Goal: Task Accomplishment & Management: Manage account settings

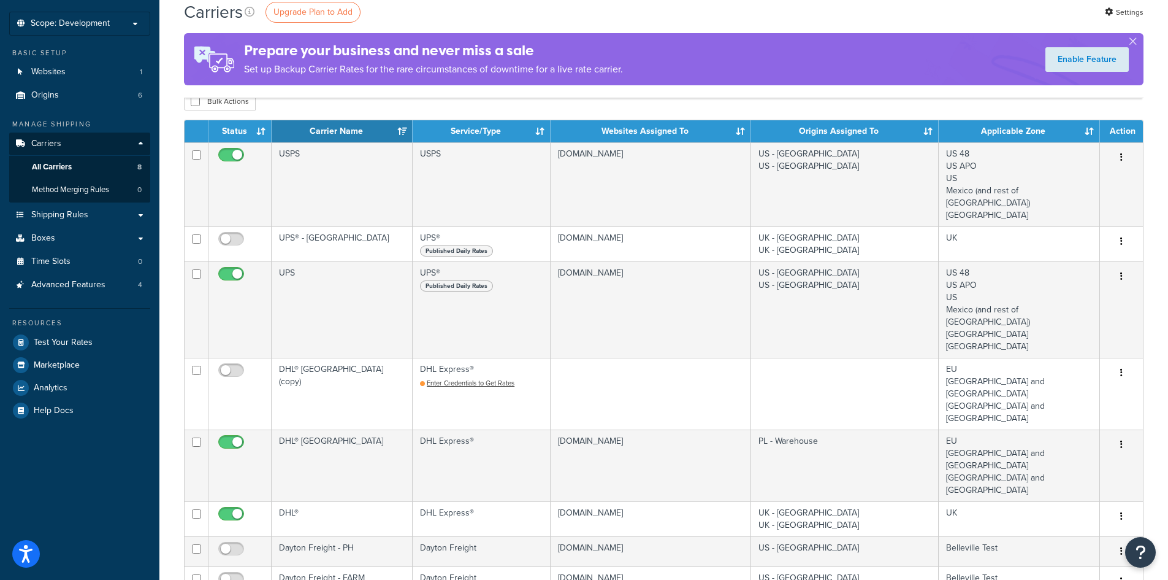
click at [167, 337] on div "Carriers Upgrade Plan to Add Settings Prepare your business and never miss a sa…" at bounding box center [663, 434] width 1009 height 905
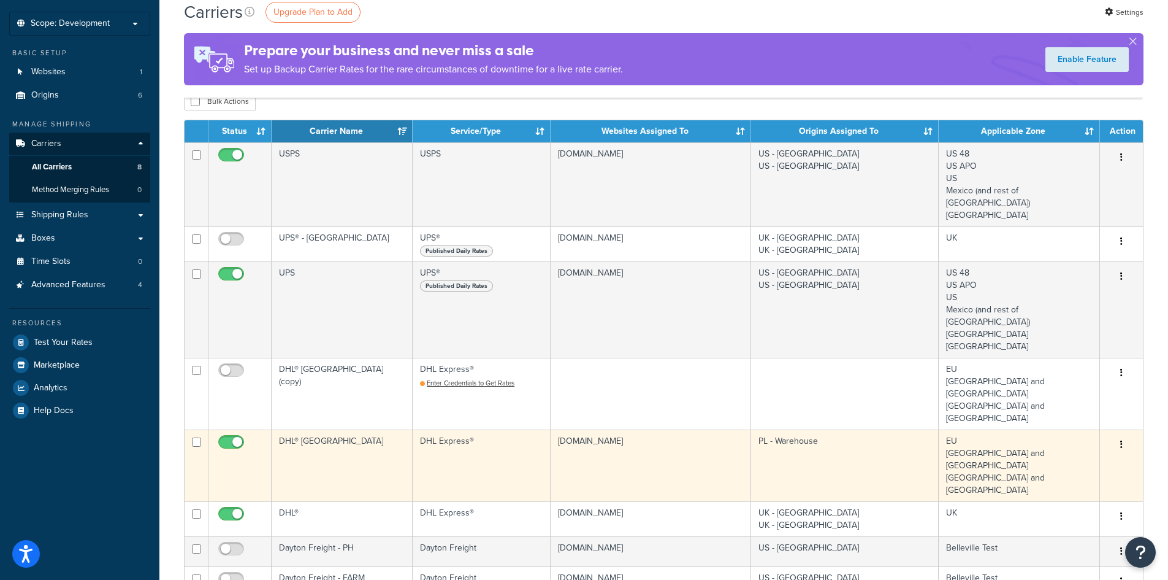
click at [1121, 440] on icon "button" at bounding box center [1122, 444] width 2 height 9
click at [1087, 420] on link "Edit" at bounding box center [1072, 419] width 97 height 25
click at [1127, 435] on button "button" at bounding box center [1121, 445] width 17 height 20
click at [1086, 419] on link "Edit" at bounding box center [1072, 419] width 97 height 25
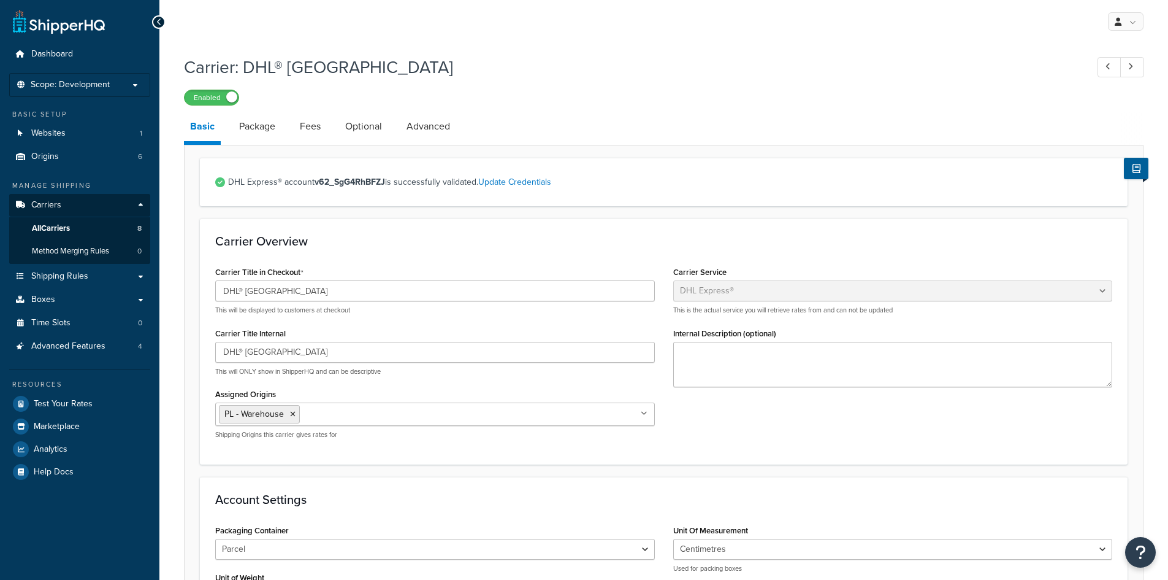
select select "dhl"
select select "kg"
select select "CM"
click at [260, 126] on link "Package" at bounding box center [257, 126] width 48 height 29
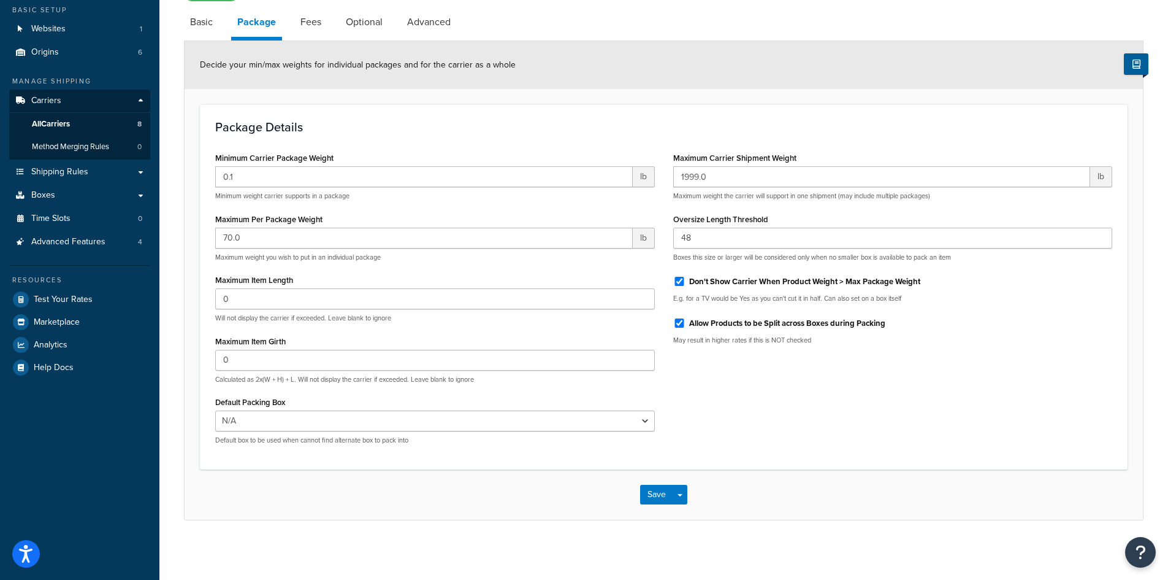
scroll to position [106, 0]
click at [307, 22] on link "Fees" at bounding box center [310, 20] width 33 height 29
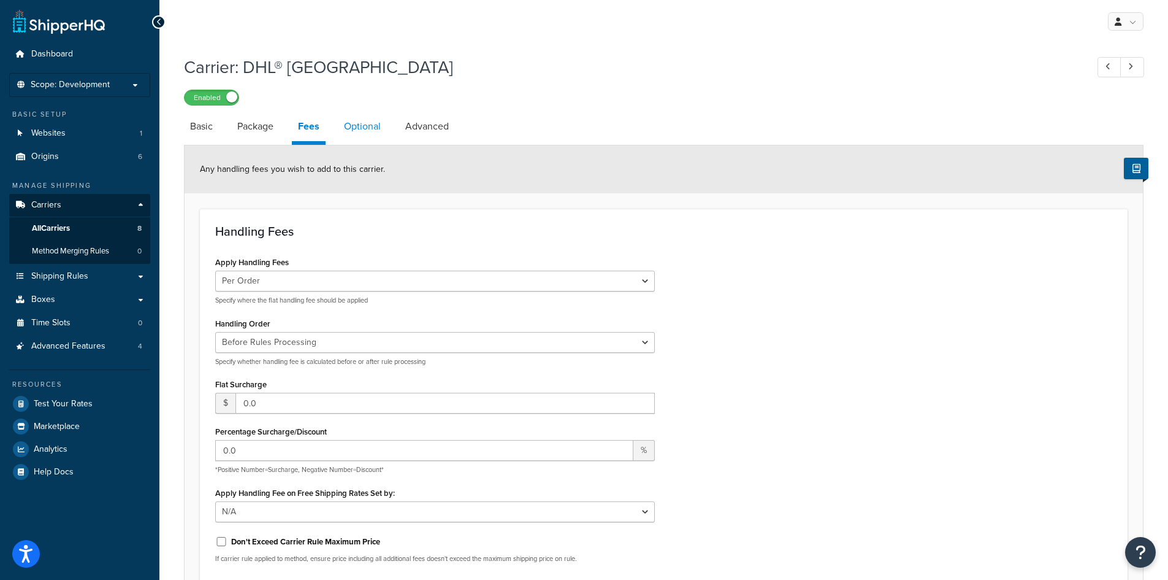
click at [362, 128] on link "Optional" at bounding box center [362, 126] width 49 height 29
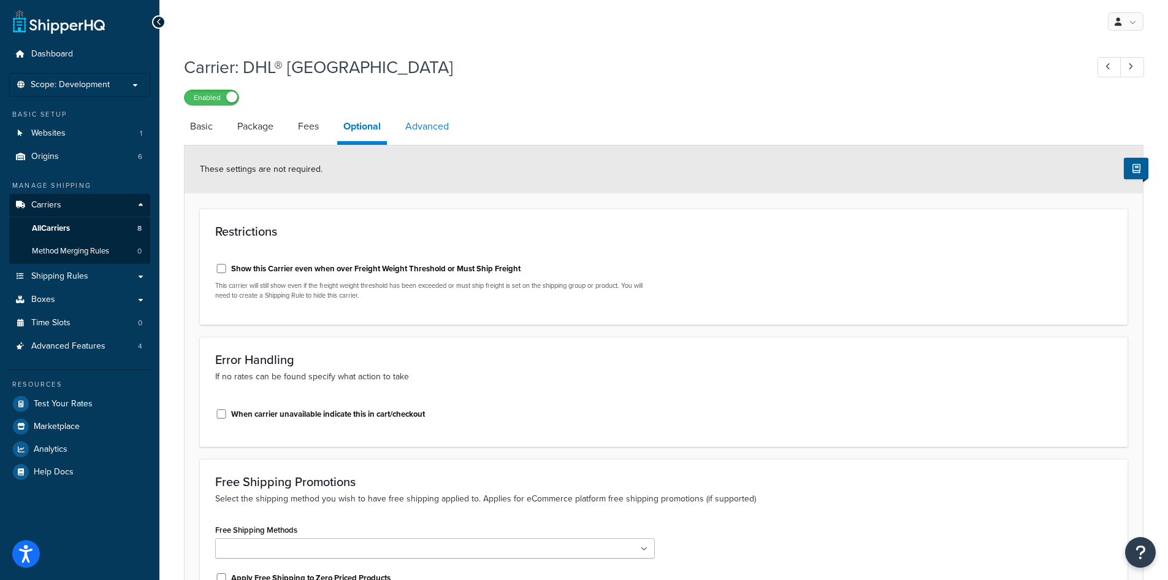
click at [419, 121] on link "Advanced" at bounding box center [427, 126] width 56 height 29
select select "false"
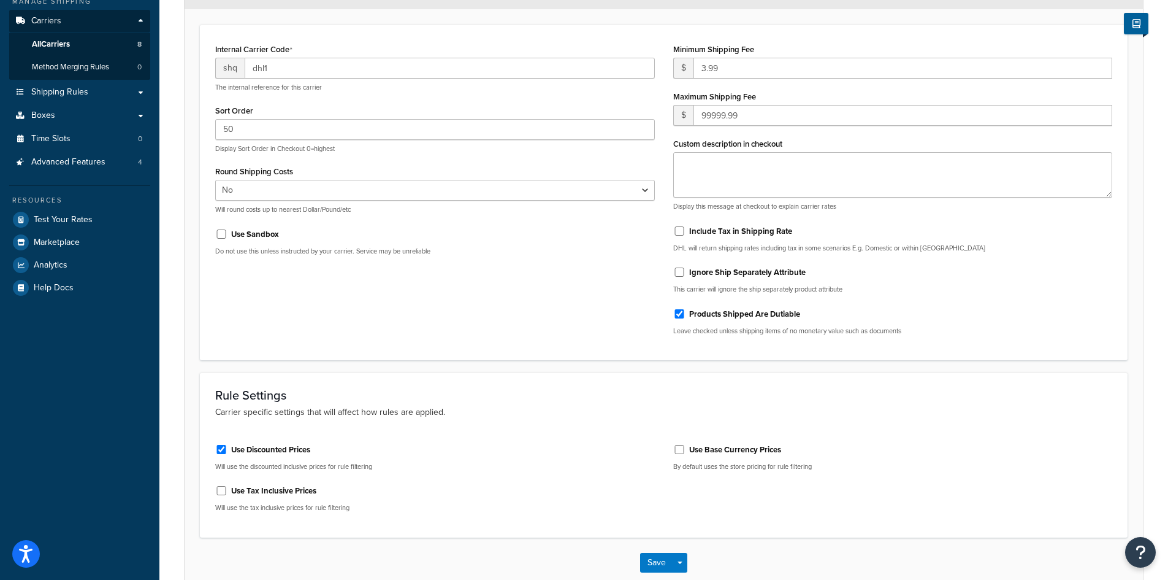
scroll to position [254, 0]
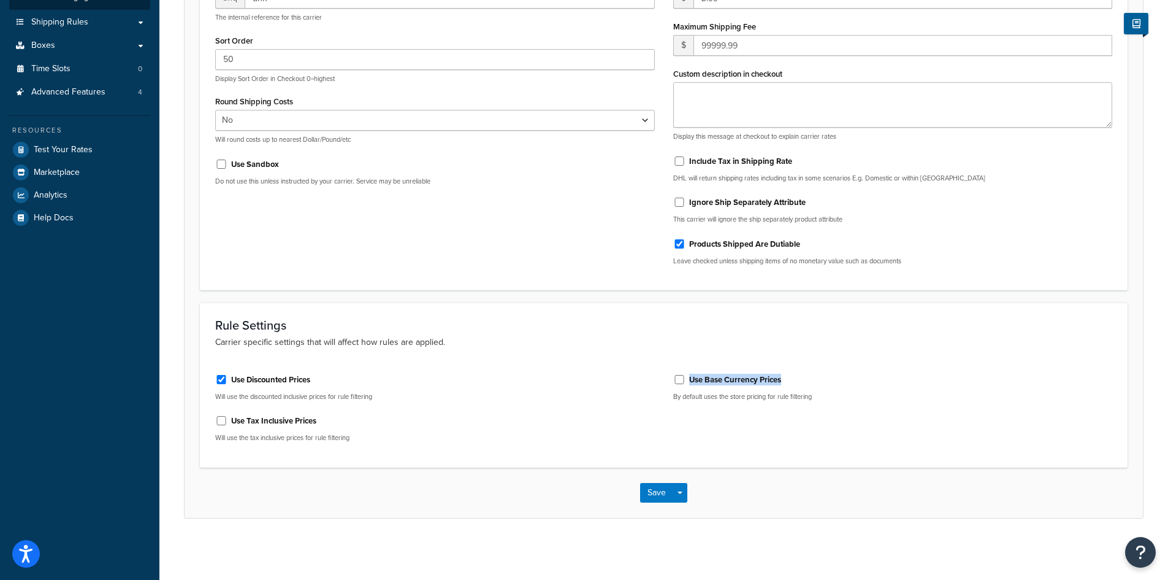
copy label "Use Base Currency Prices"
drag, startPoint x: 786, startPoint y: 376, endPoint x: 689, endPoint y: 380, distance: 97.6
click at [689, 380] on div "Use Base Currency Prices" at bounding box center [893, 378] width 440 height 18
click at [581, 429] on div "Use Tax Inclusive Prices" at bounding box center [435, 419] width 440 height 18
click at [683, 379] on input "Use Base Currency Prices" at bounding box center [679, 379] width 12 height 9
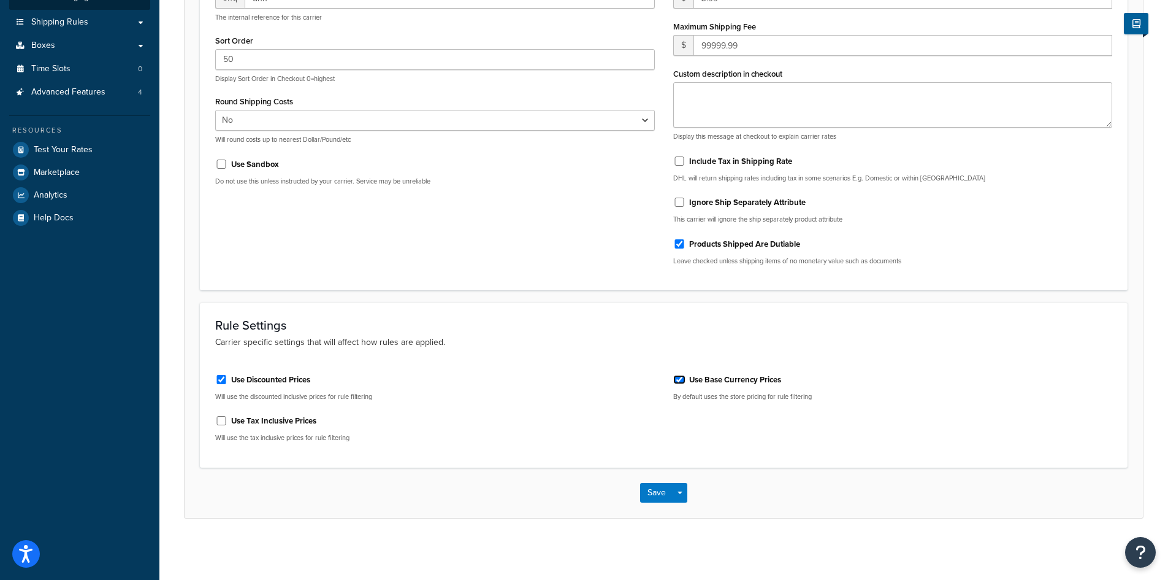
checkbox input "true"
click at [685, 496] on button "Save Dropdown" at bounding box center [680, 493] width 15 height 20
click at [662, 491] on button "Save" at bounding box center [656, 493] width 33 height 20
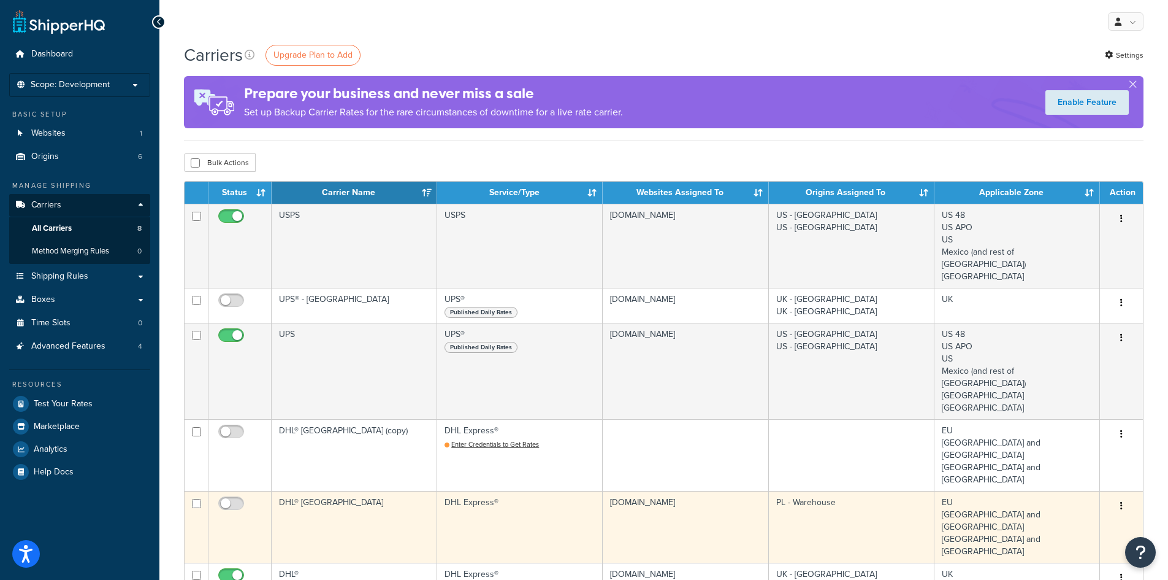
scroll to position [61, 0]
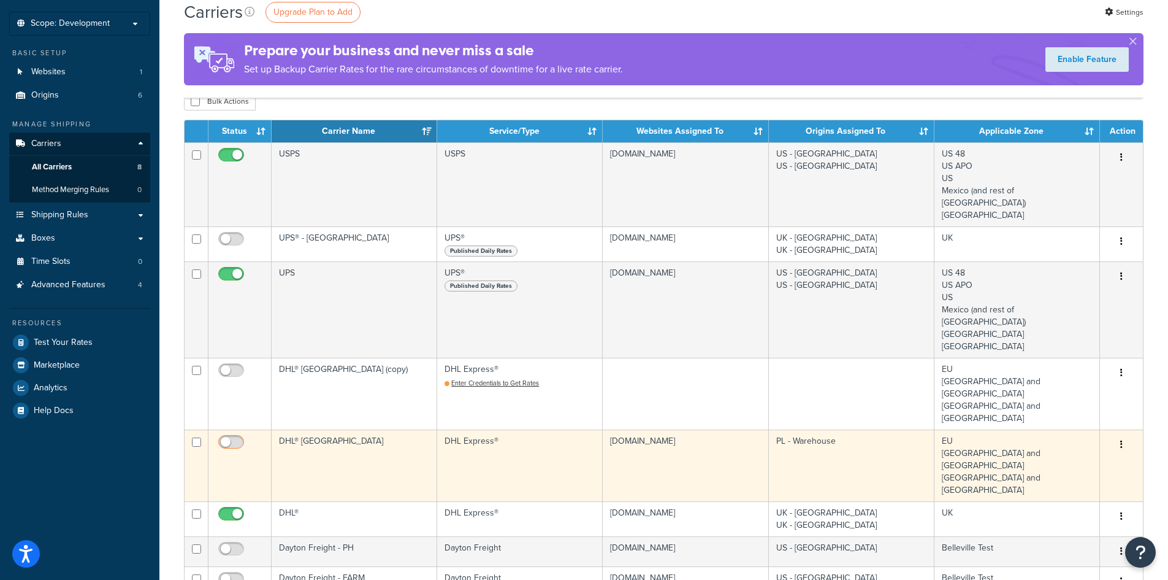
click at [225, 437] on input "checkbox" at bounding box center [233, 444] width 34 height 15
checkbox input "true"
click at [1126, 435] on button "button" at bounding box center [1121, 445] width 17 height 20
click at [1078, 420] on link "Edit" at bounding box center [1072, 419] width 97 height 25
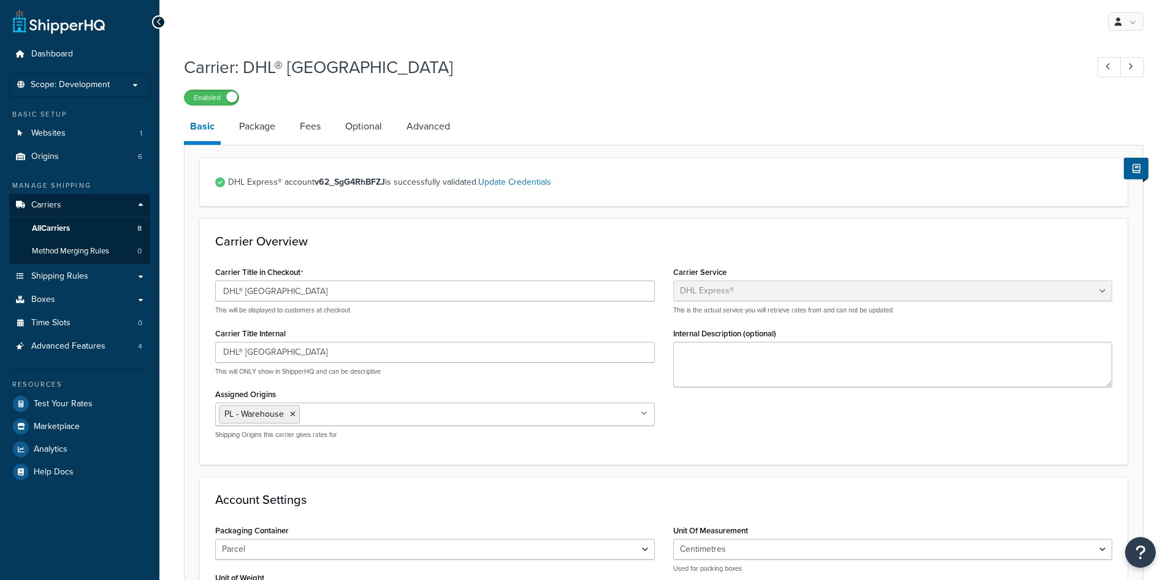
select select "dhl"
select select "kg"
select select "CM"
click at [437, 120] on link "Advanced" at bounding box center [429, 126] width 56 height 29
select select "false"
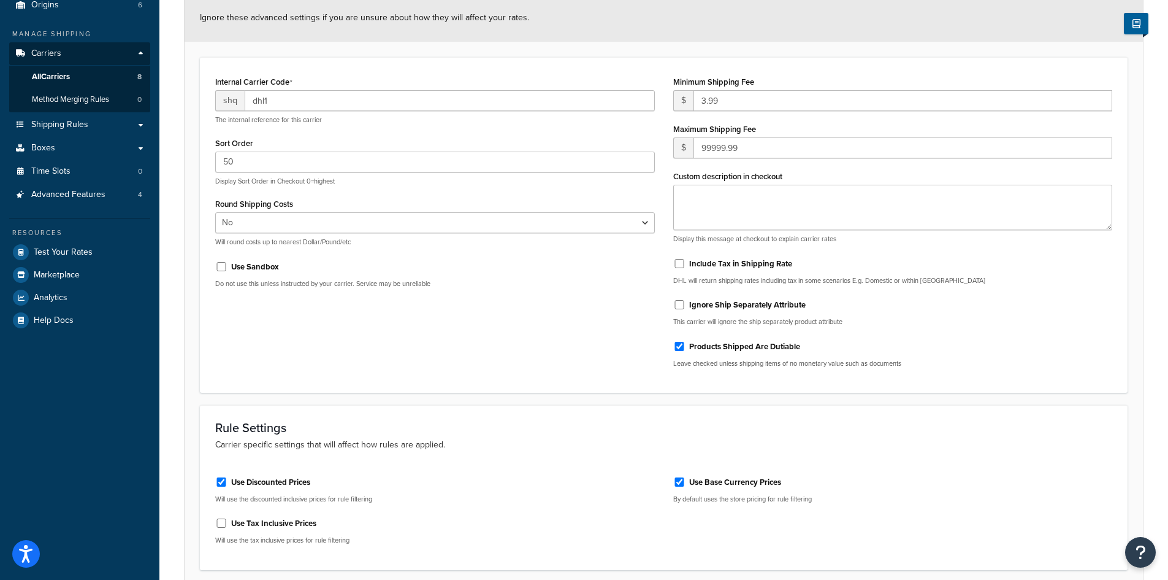
scroll to position [254, 0]
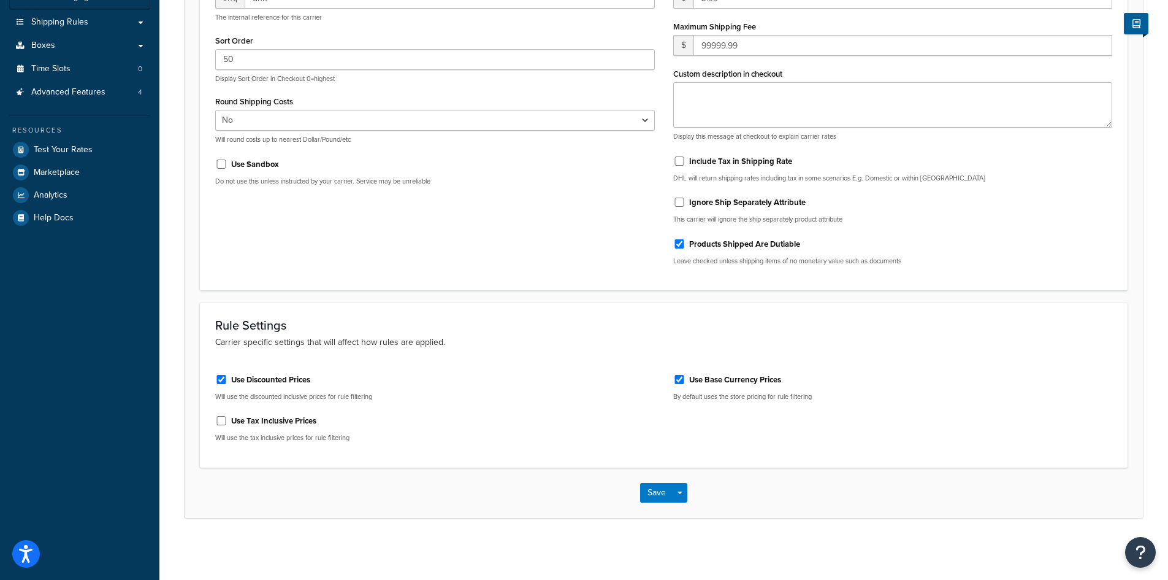
select select "dhl"
select select "kg"
select select "CM"
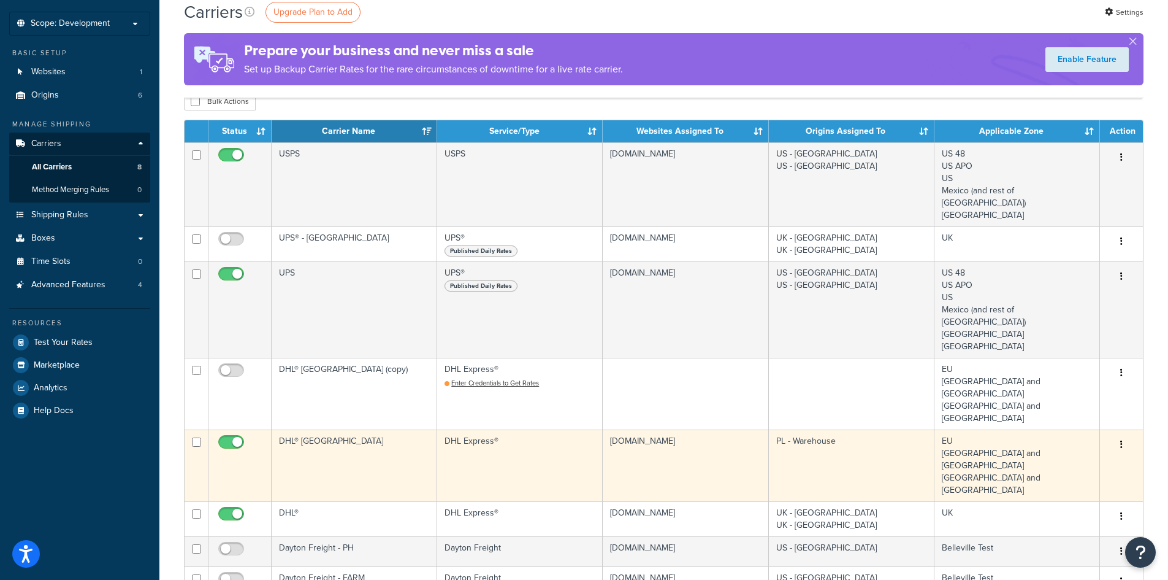
click at [651, 429] on td "dev1.mocap.com" at bounding box center [686, 465] width 166 height 72
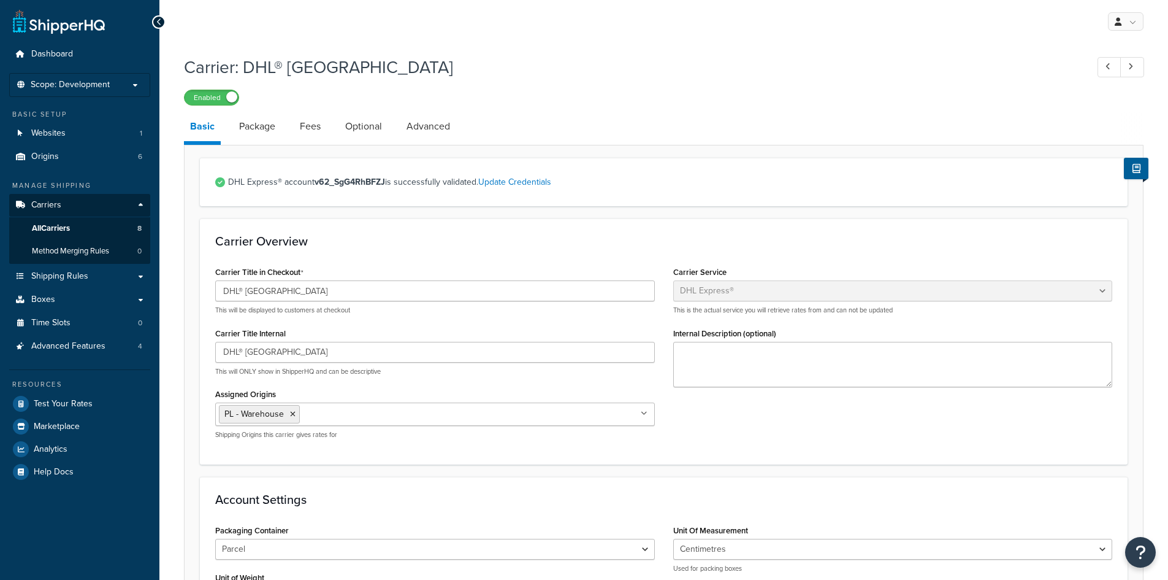
select select "dhl"
select select "kg"
select select "CM"
click at [435, 127] on link "Advanced" at bounding box center [429, 126] width 56 height 29
select select "false"
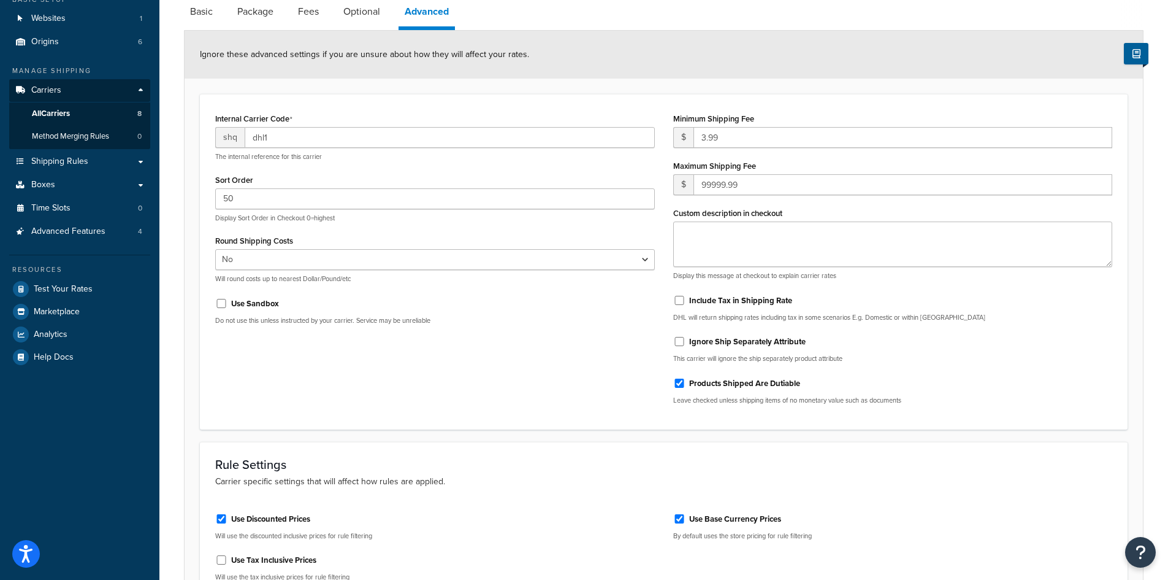
scroll to position [254, 0]
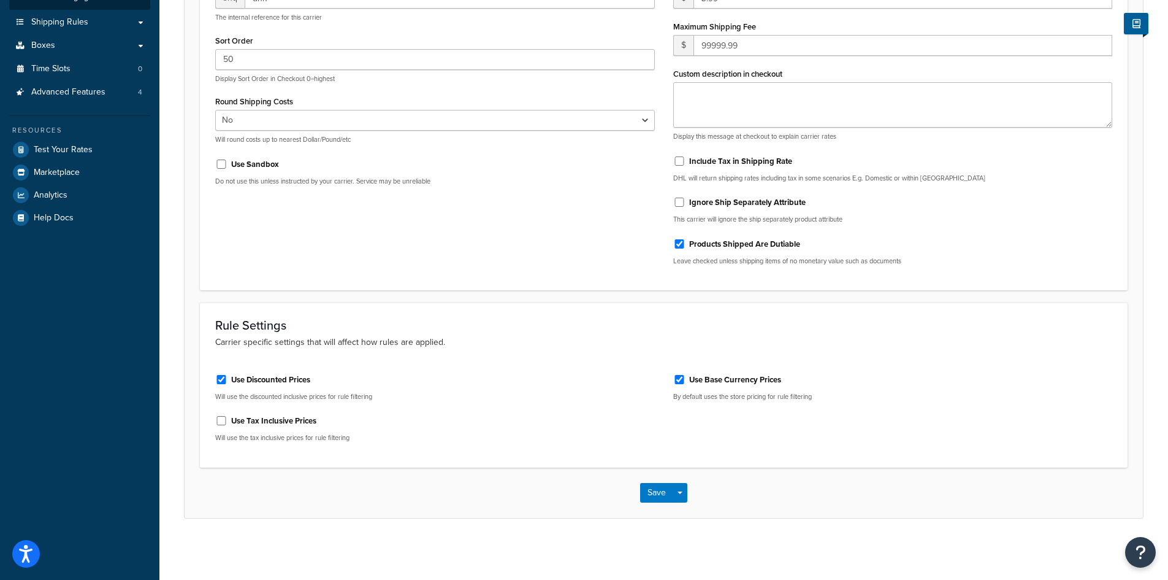
click at [682, 373] on div "Use Base Currency Prices" at bounding box center [893, 378] width 440 height 18
click at [682, 377] on input "Use Base Currency Prices" at bounding box center [679, 379] width 12 height 9
checkbox input "false"
click at [658, 492] on button "Save" at bounding box center [656, 493] width 33 height 20
click at [549, 497] on div "Saving..." at bounding box center [664, 492] width 959 height 50
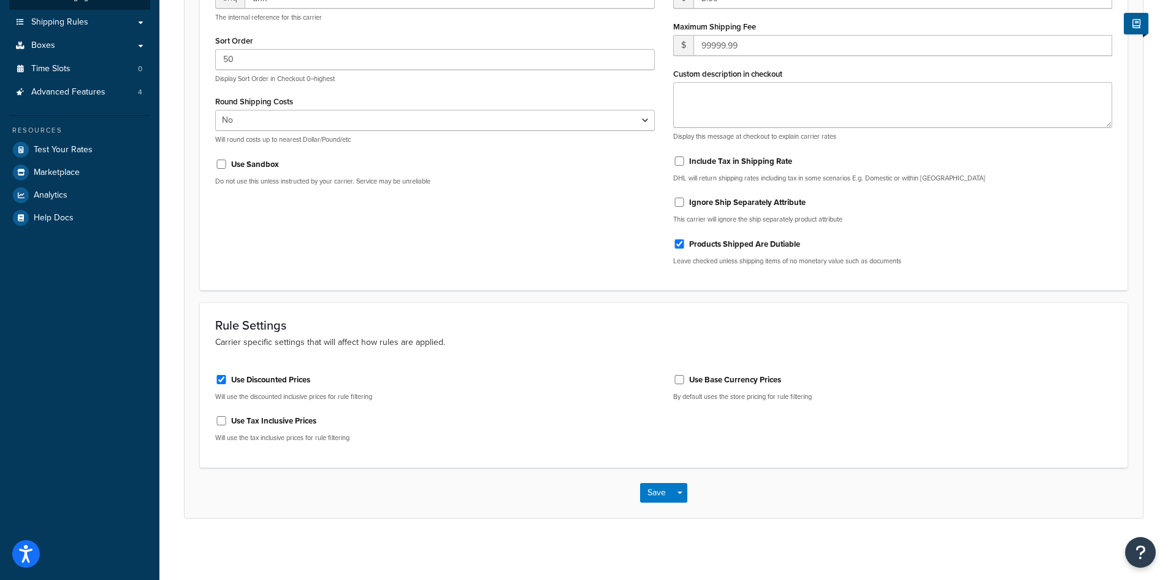
scroll to position [0, 0]
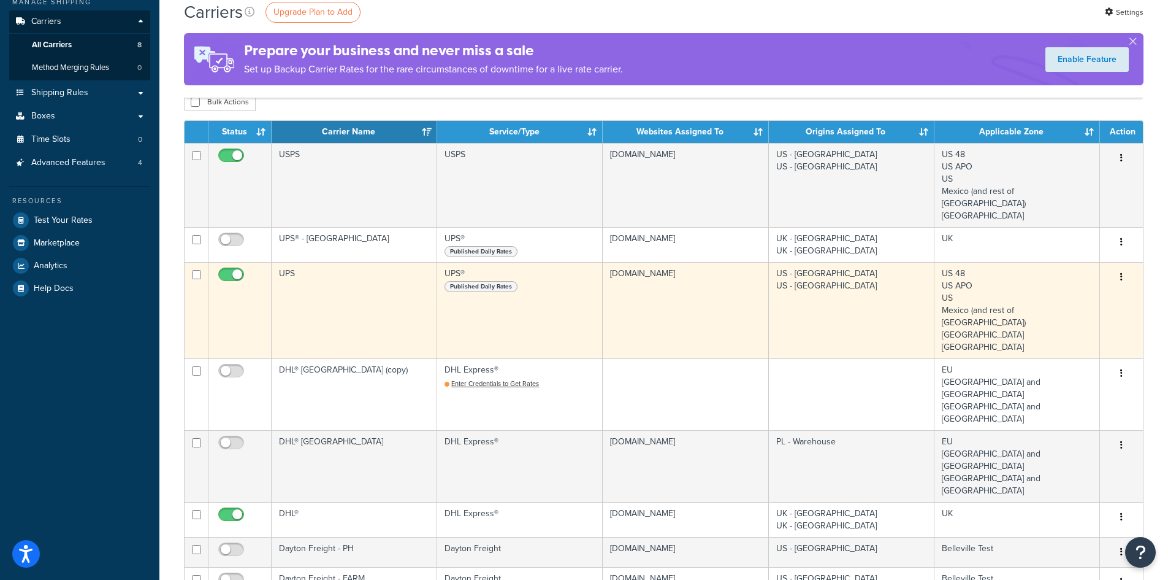
scroll to position [184, 0]
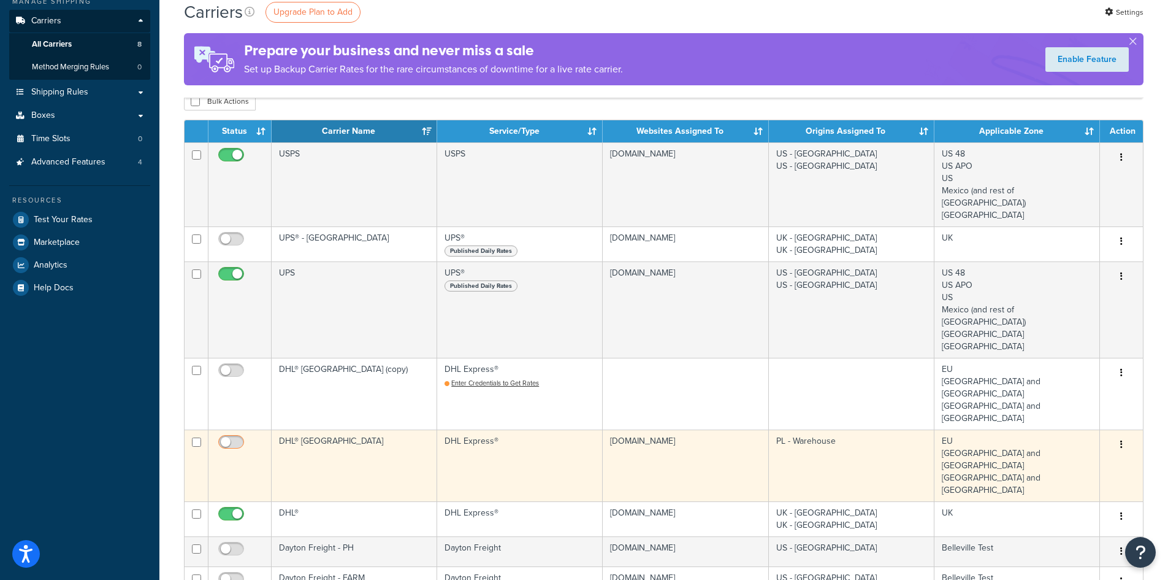
click at [235, 437] on input "checkbox" at bounding box center [233, 444] width 34 height 15
checkbox input "true"
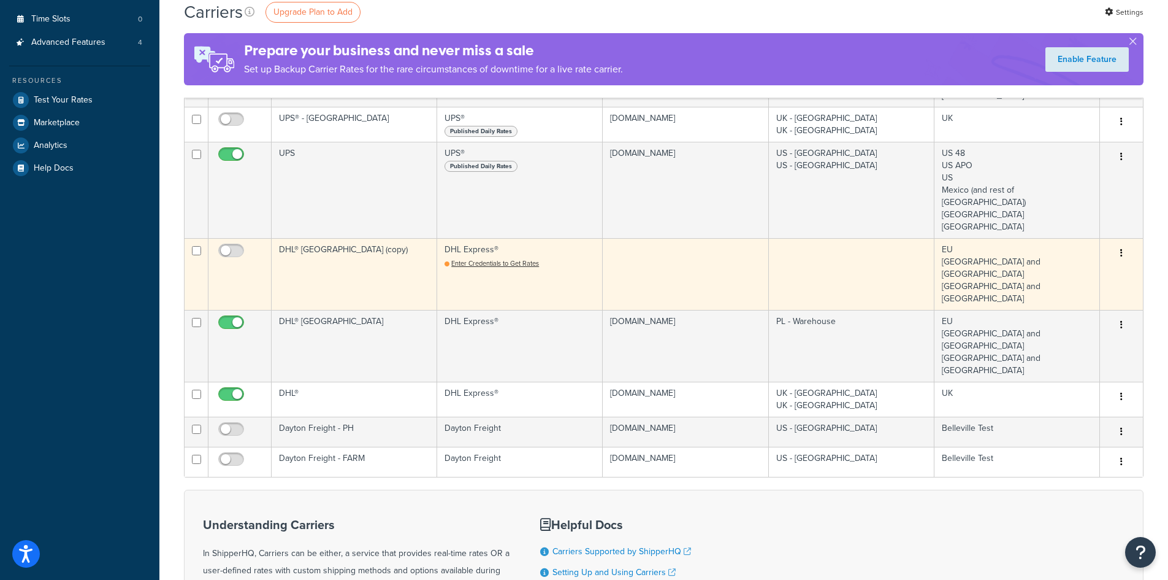
scroll to position [368, 0]
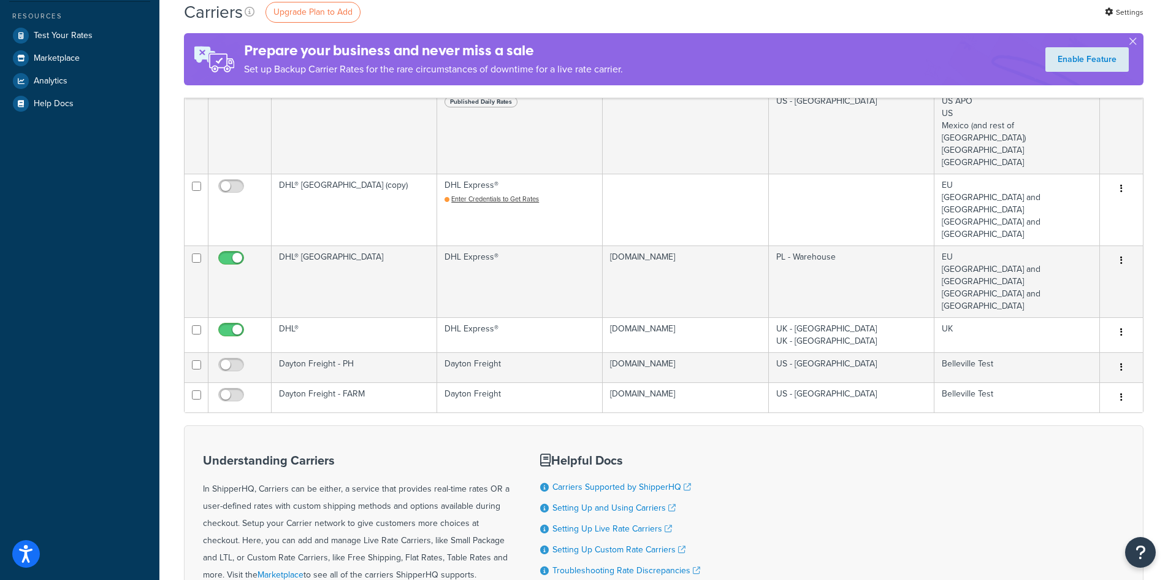
click at [662, 512] on div "Helpful Docs Carriers Supported by ShipperHQ Setting Up and Using Carriers Sett…" at bounding box center [620, 542] width 160 height 197
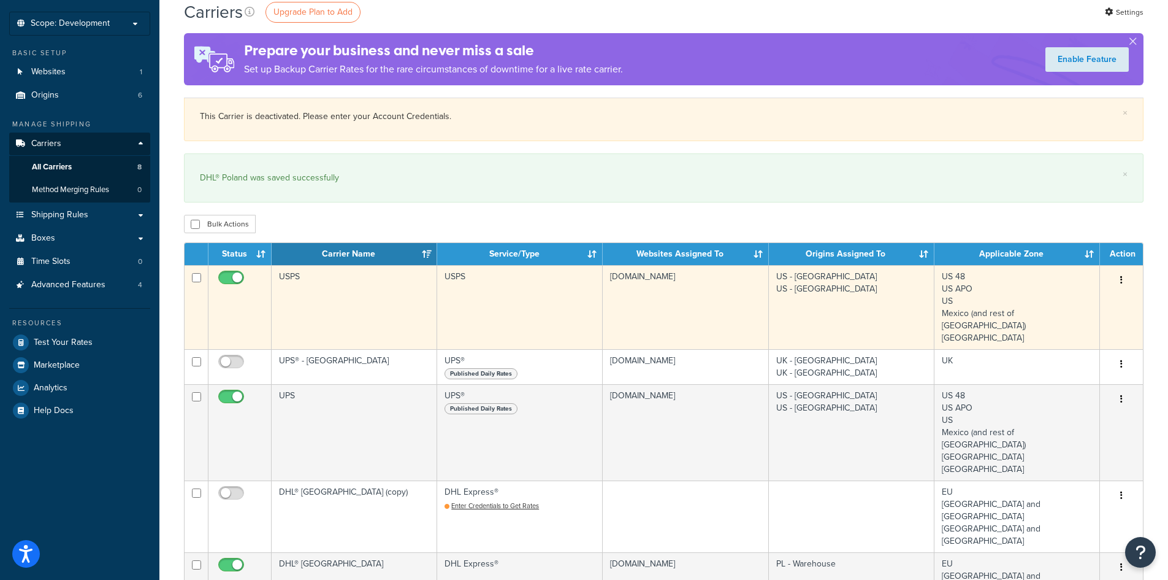
scroll to position [0, 0]
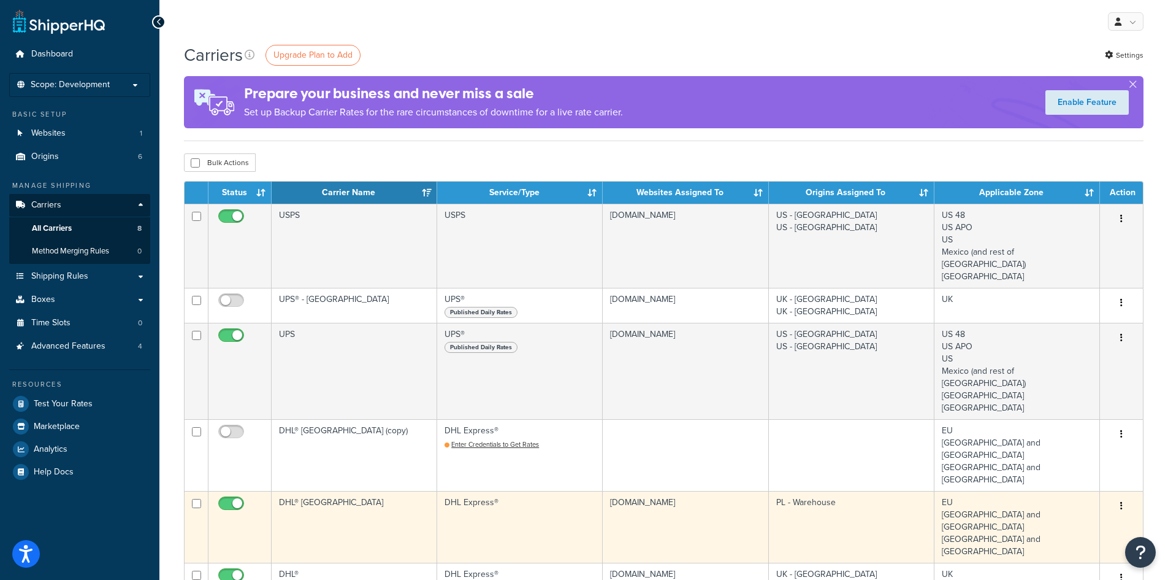
click at [813, 491] on td "PL - Warehouse" at bounding box center [852, 527] width 166 height 72
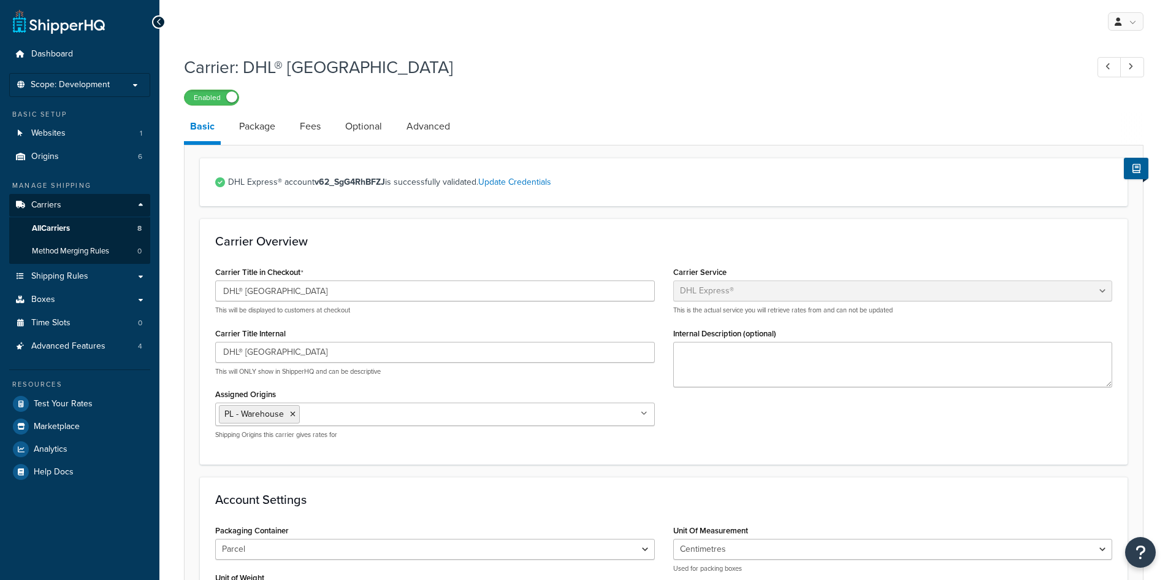
select select "dhl"
select select "kg"
select select "CM"
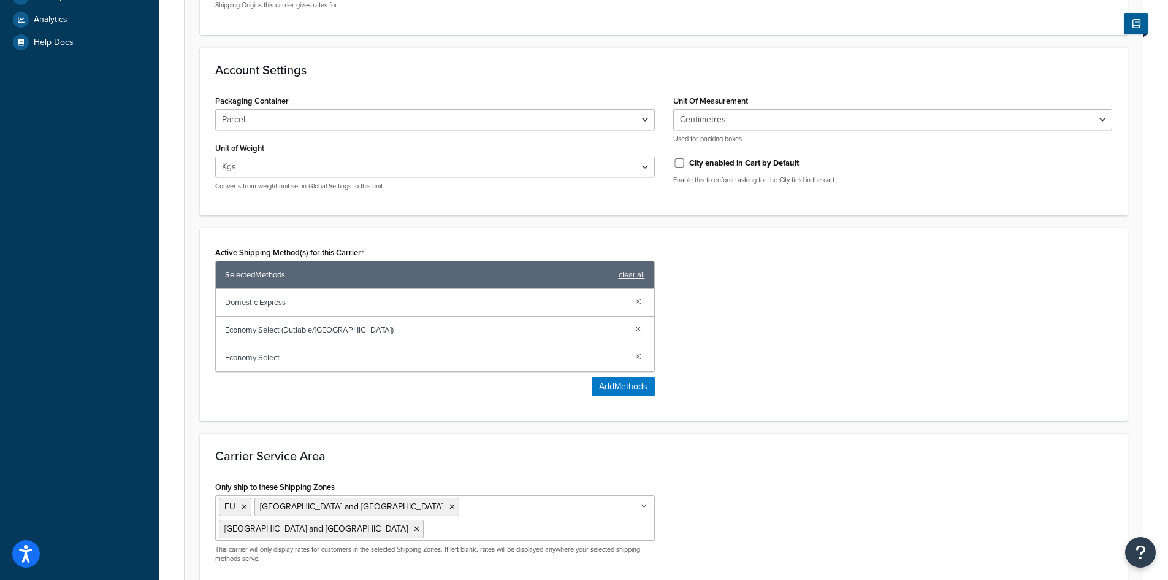
scroll to position [528, 0]
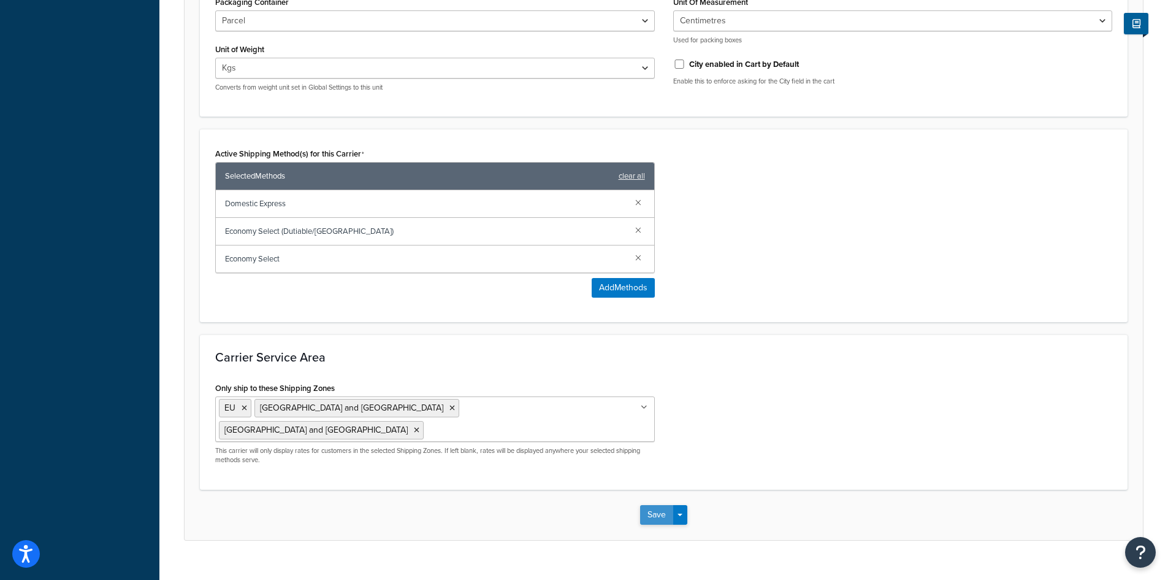
click at [656, 505] on button "Save" at bounding box center [656, 515] width 33 height 20
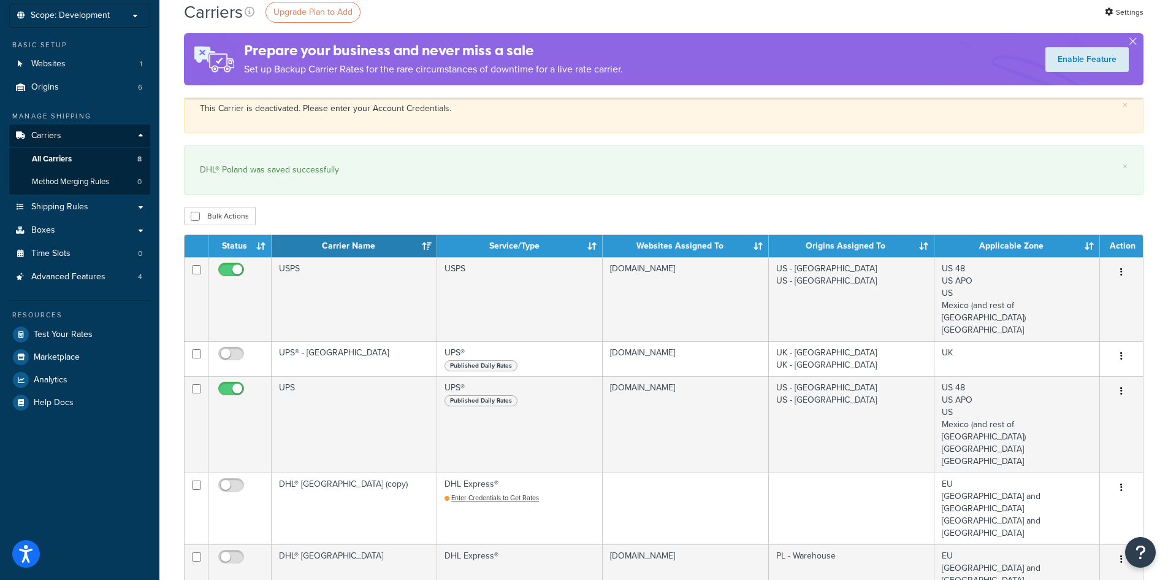
scroll to position [66, 0]
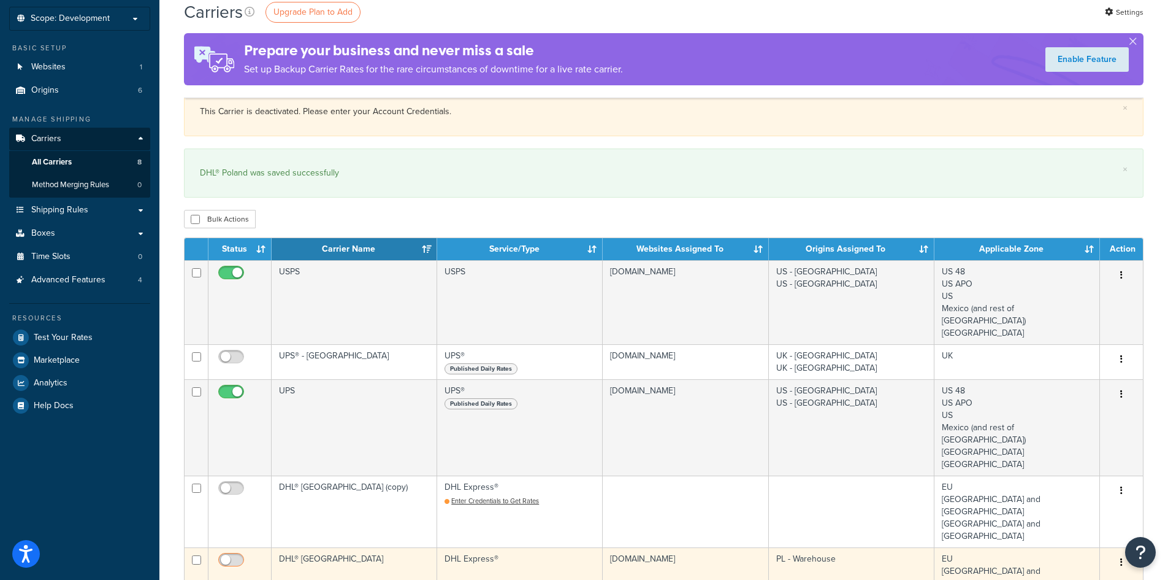
click at [231, 555] on input "checkbox" at bounding box center [233, 562] width 34 height 15
checkbox input "true"
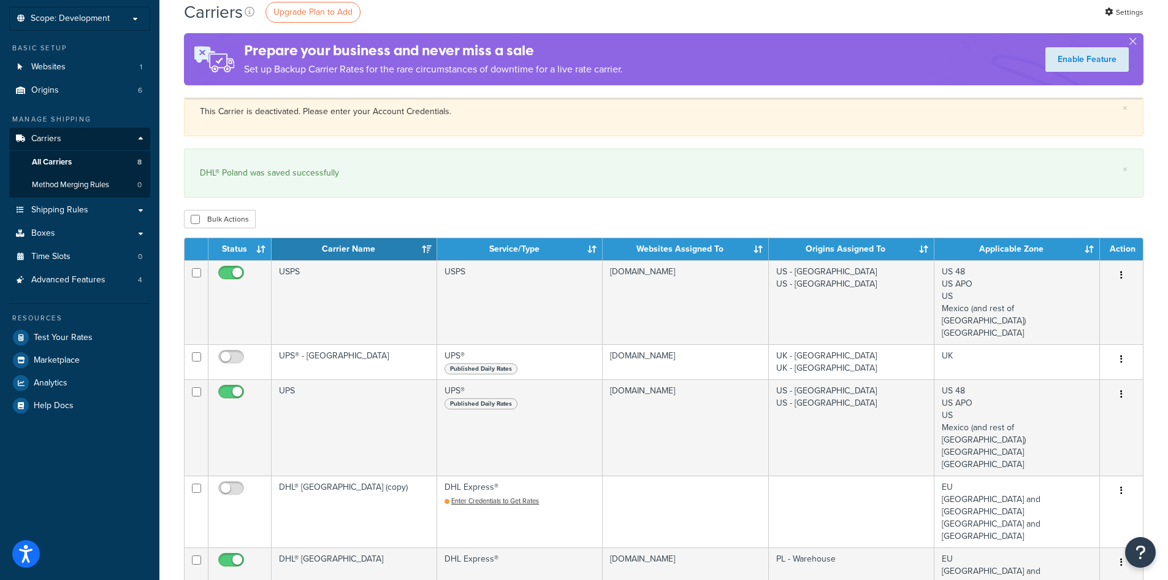
click at [174, 516] on div "Carriers Upgrade Plan to Add Settings Prepare your business and never miss a sa…" at bounding box center [663, 491] width 1009 height 1028
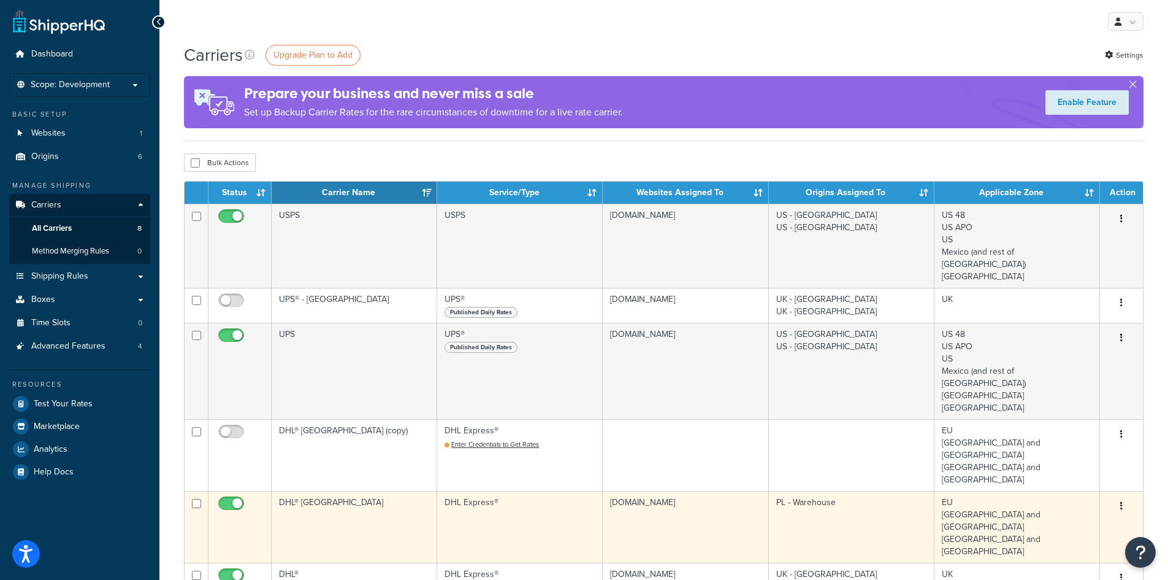
click at [339, 491] on td "DHL® [GEOGRAPHIC_DATA]" at bounding box center [355, 527] width 166 height 72
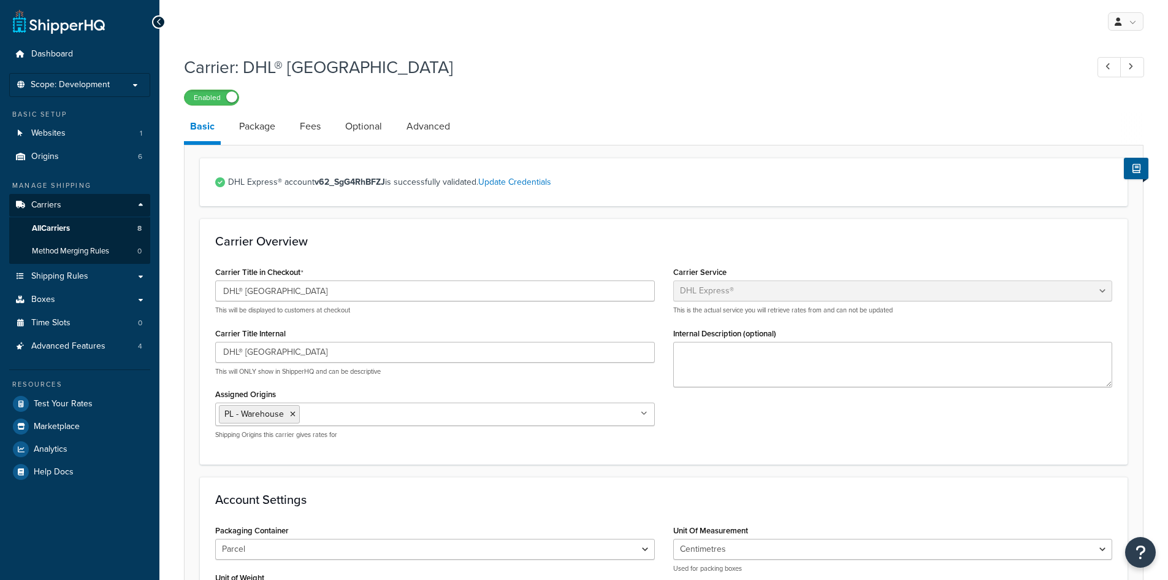
select select "dhl"
select select "kg"
select select "CM"
click at [427, 129] on link "Advanced" at bounding box center [429, 126] width 56 height 29
select select "false"
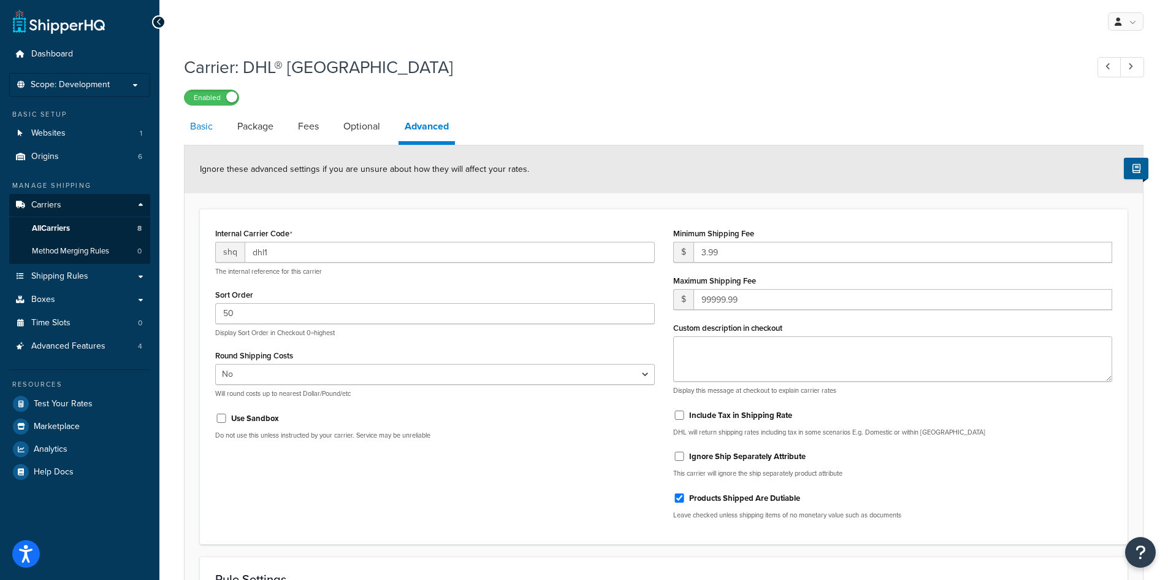
click at [203, 131] on link "Basic" at bounding box center [201, 126] width 35 height 29
select select "dhl"
select select "kg"
select select "CM"
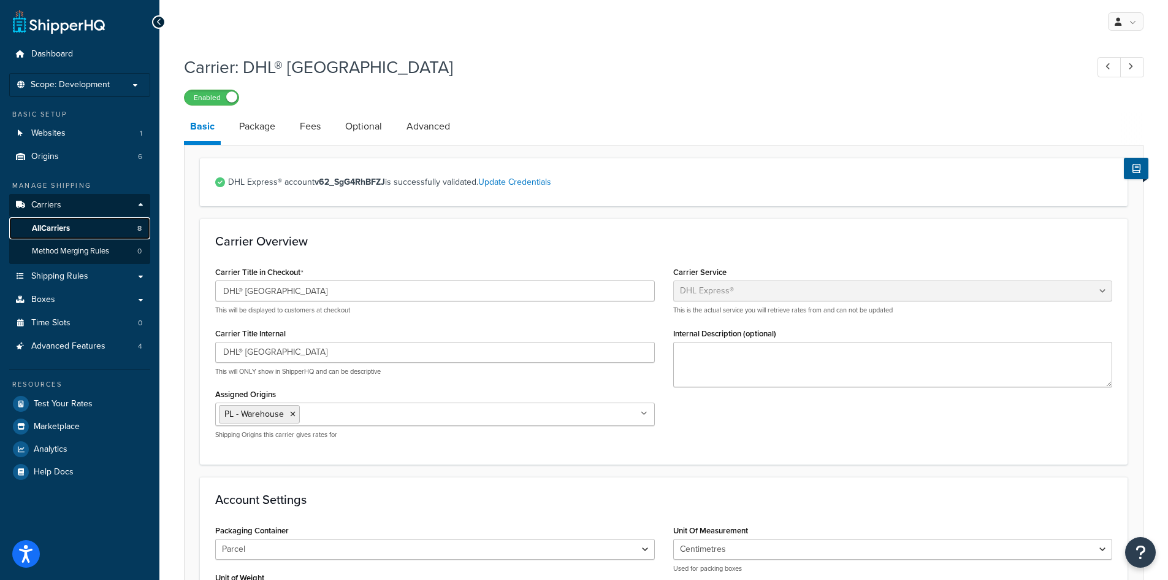
click at [73, 231] on link "All Carriers 8" at bounding box center [79, 228] width 141 height 23
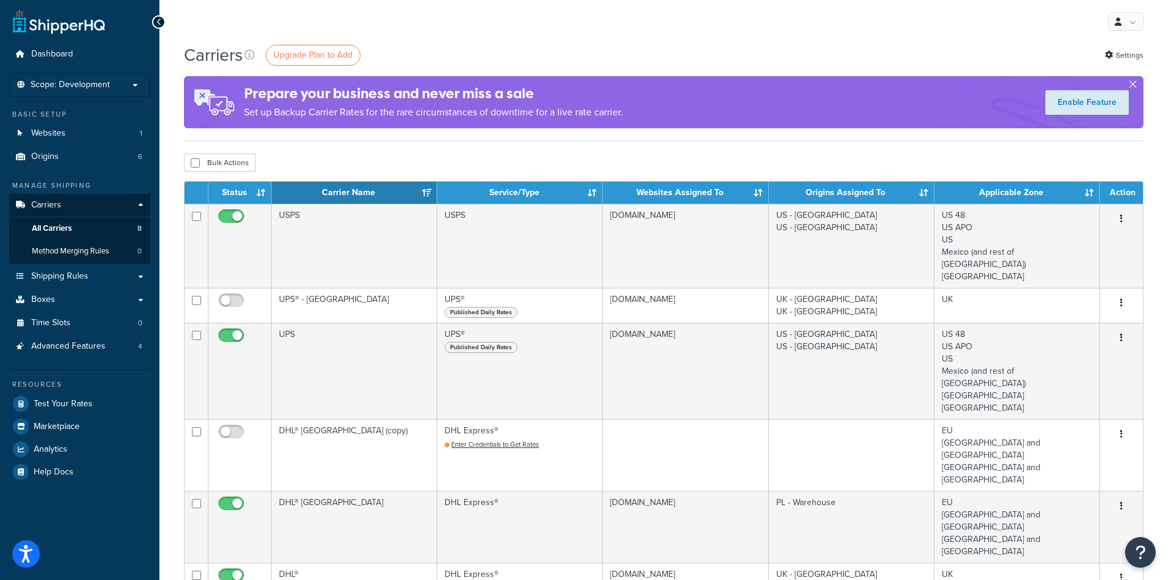
click at [1132, 85] on button "button" at bounding box center [1133, 86] width 3 height 3
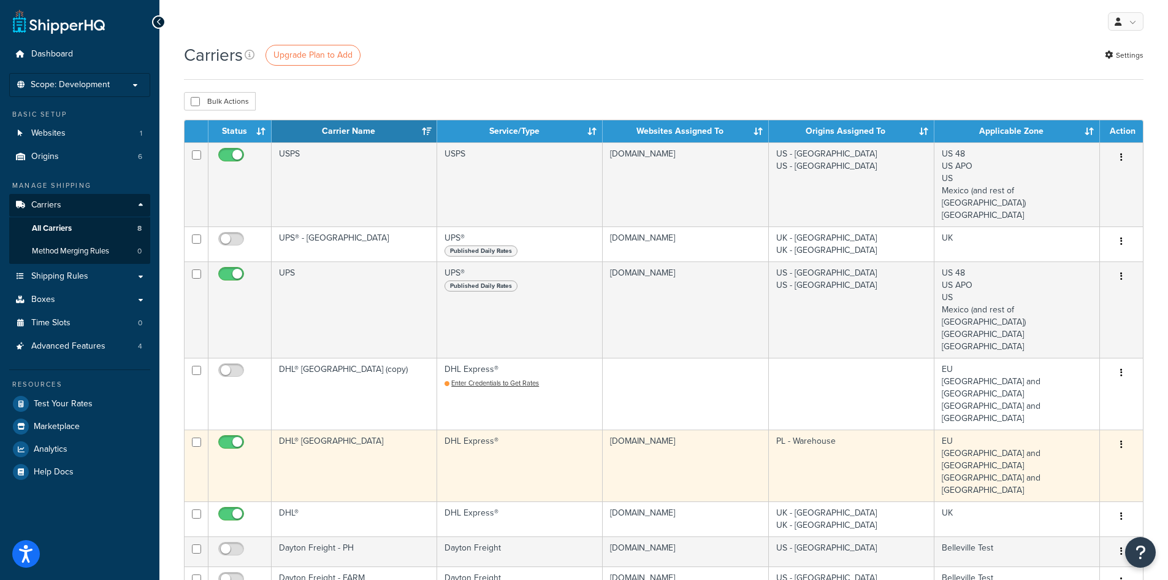
click at [604, 429] on td "[DOMAIN_NAME]" at bounding box center [686, 465] width 166 height 72
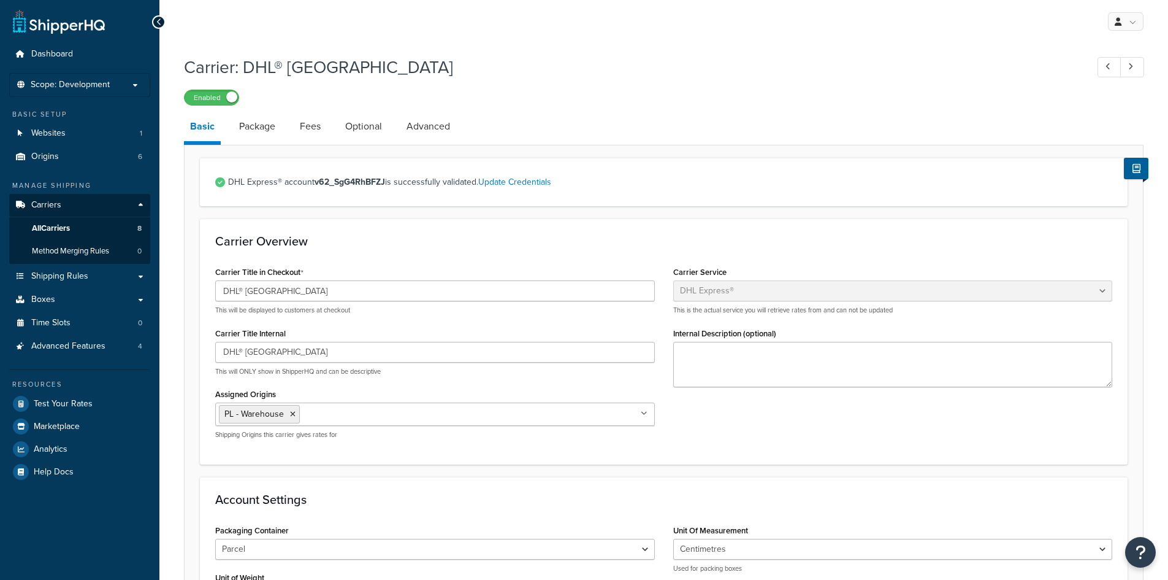
select select "dhl"
select select "kg"
select select "CM"
click at [378, 141] on link "Optional" at bounding box center [363, 126] width 49 height 29
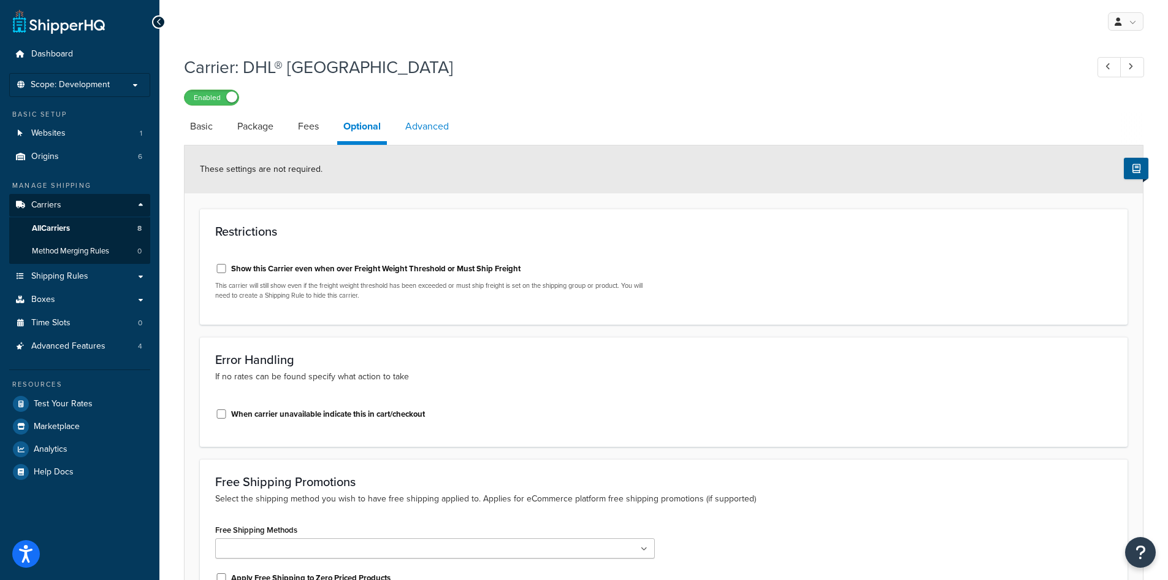
click at [440, 126] on link "Advanced" at bounding box center [427, 126] width 56 height 29
select select "false"
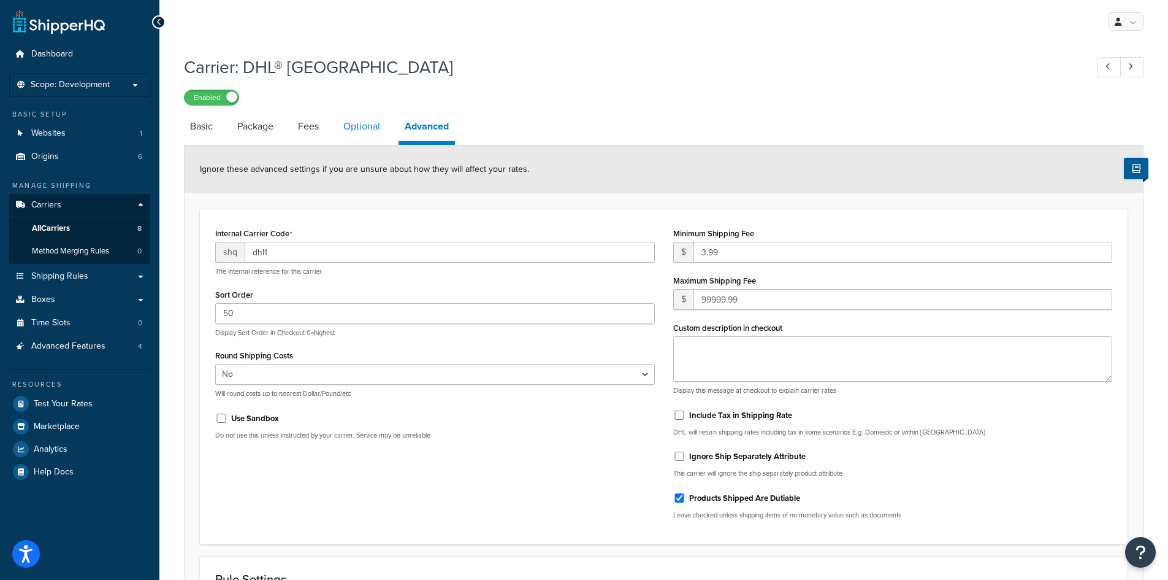
click at [339, 127] on link "Optional" at bounding box center [361, 126] width 49 height 29
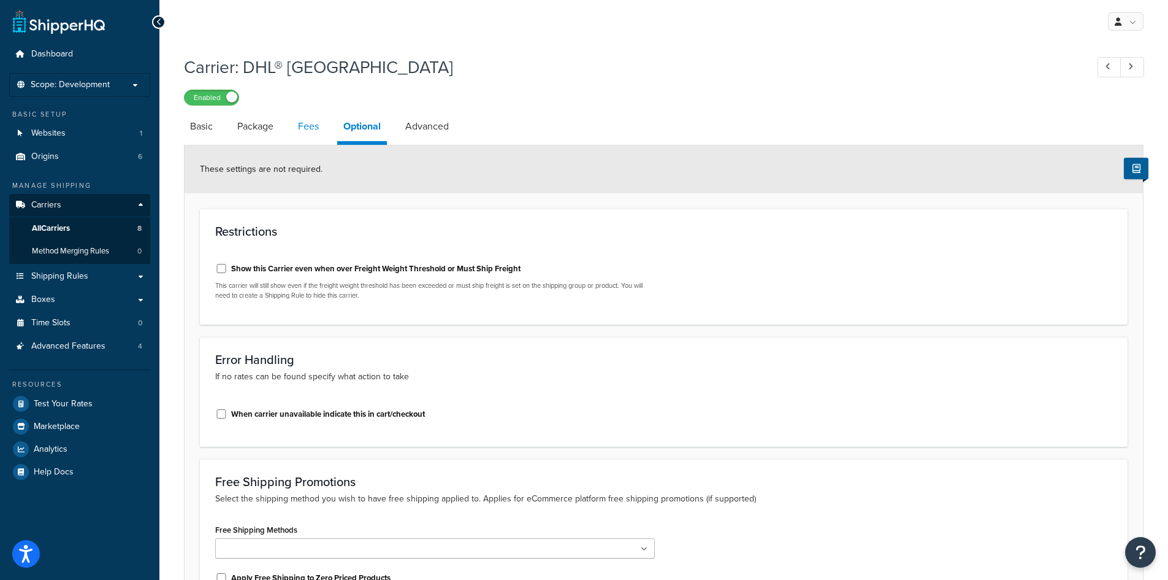
click at [307, 125] on link "Fees" at bounding box center [308, 126] width 33 height 29
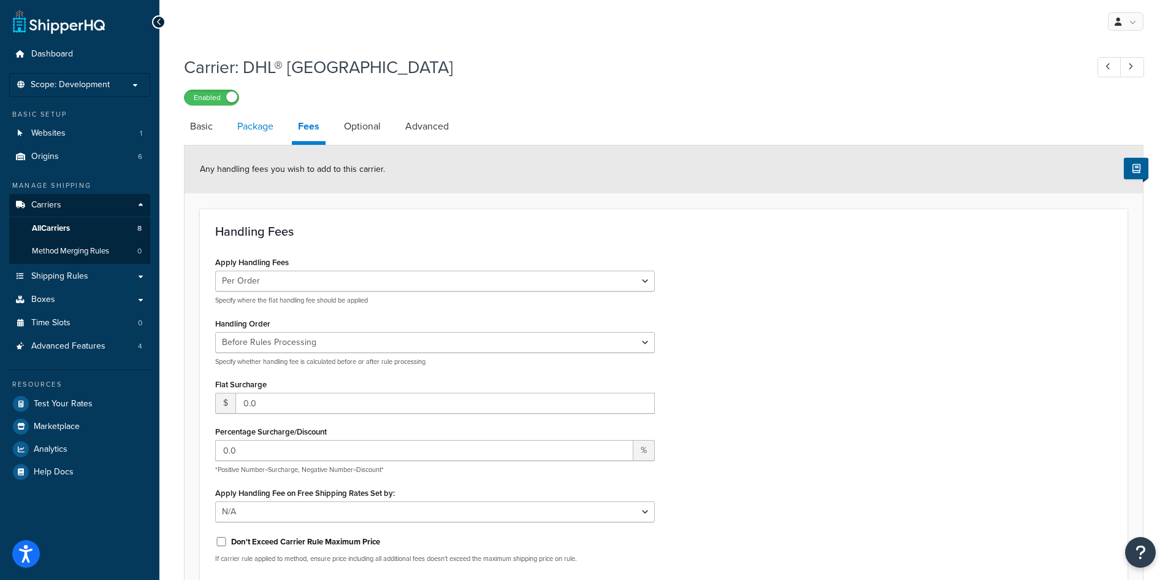
click at [261, 126] on link "Package" at bounding box center [255, 126] width 48 height 29
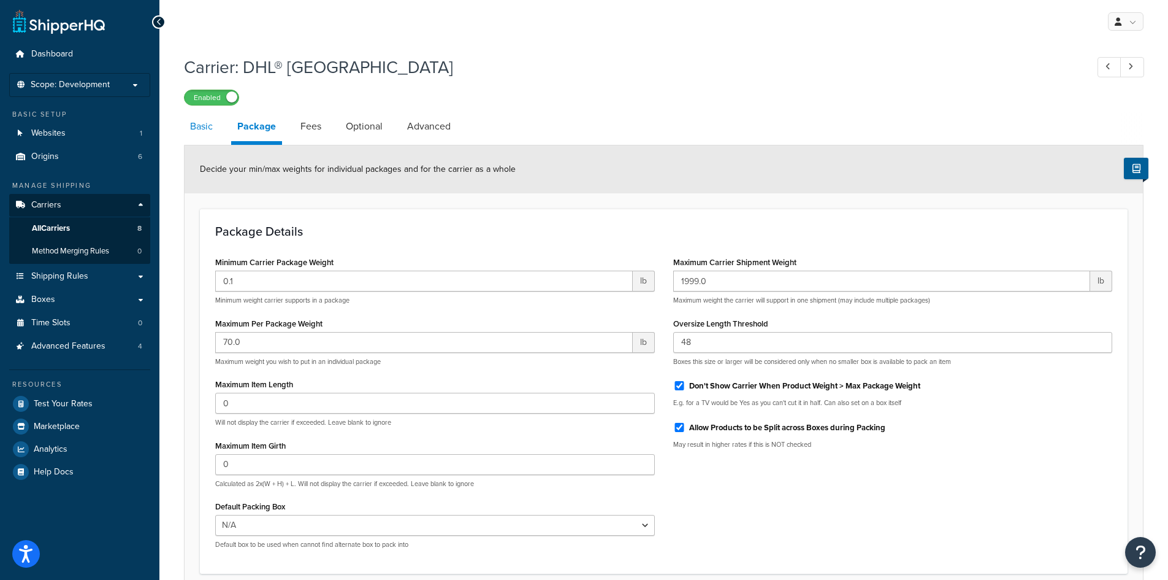
click at [201, 126] on link "Basic" at bounding box center [201, 126] width 35 height 29
select select "dhl"
select select "kg"
select select "CM"
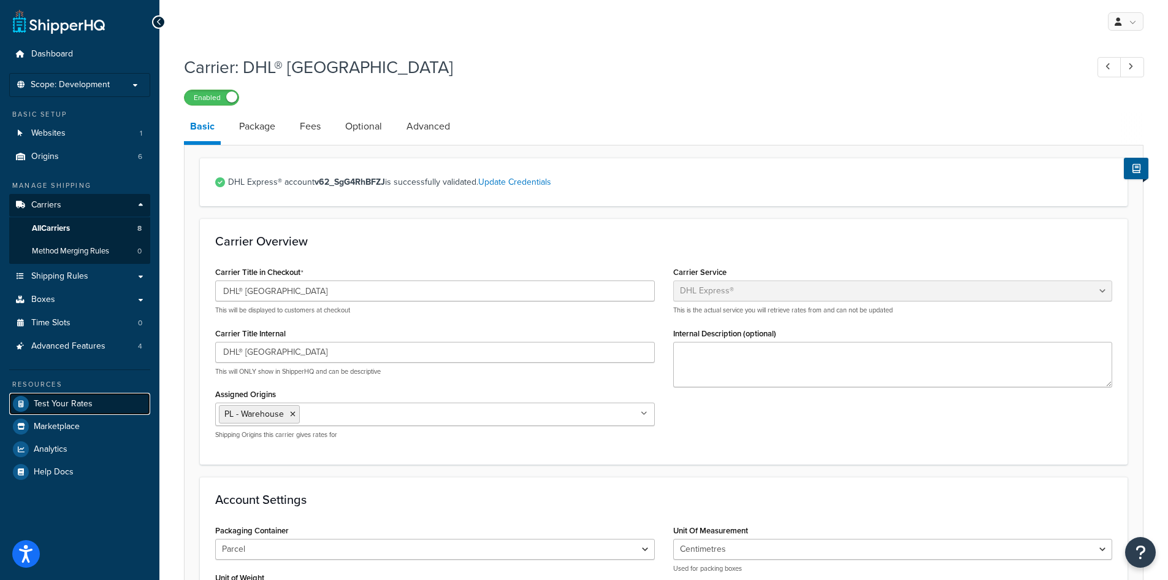
click at [69, 405] on span "Test Your Rates" at bounding box center [63, 404] width 59 height 10
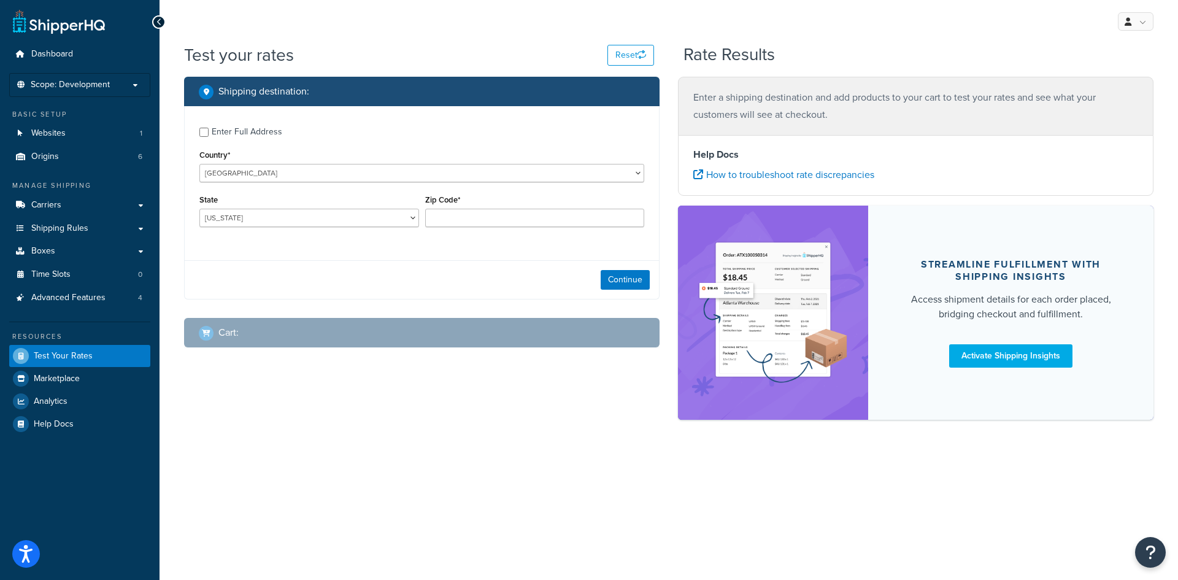
click at [419, 162] on div "Country* United States United Kingdom Afghanistan Åland Islands Albania Algeria…" at bounding box center [421, 165] width 445 height 36
click at [255, 129] on div "Enter Full Address" at bounding box center [247, 131] width 71 height 17
click at [209, 129] on input "Enter Full Address" at bounding box center [203, 132] width 9 height 9
checkbox input "true"
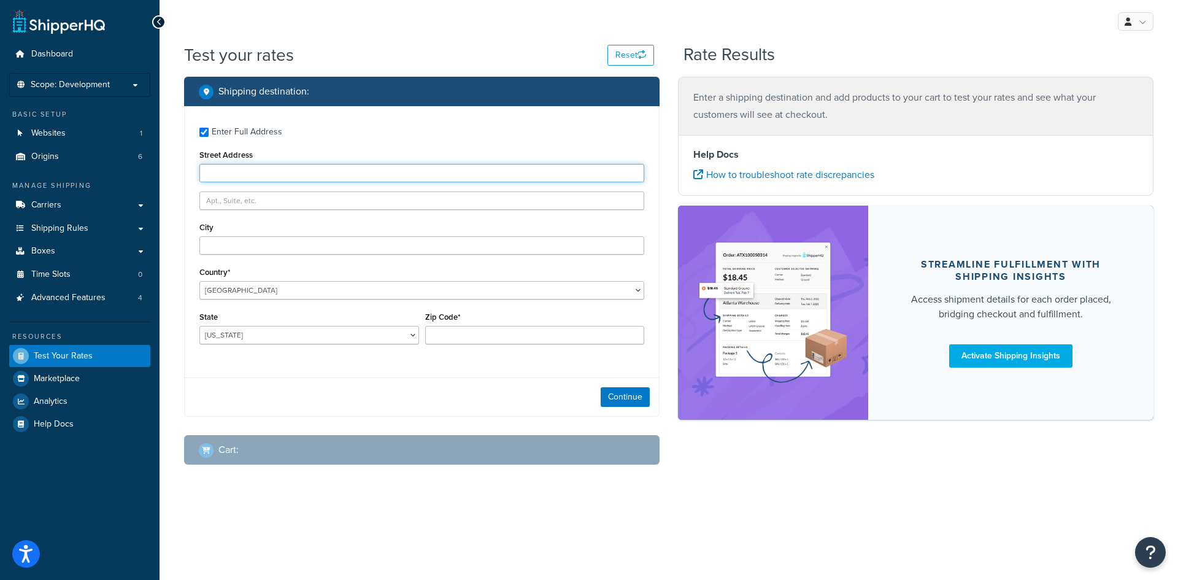
click at [349, 171] on input "Street Address" at bounding box center [421, 173] width 445 height 18
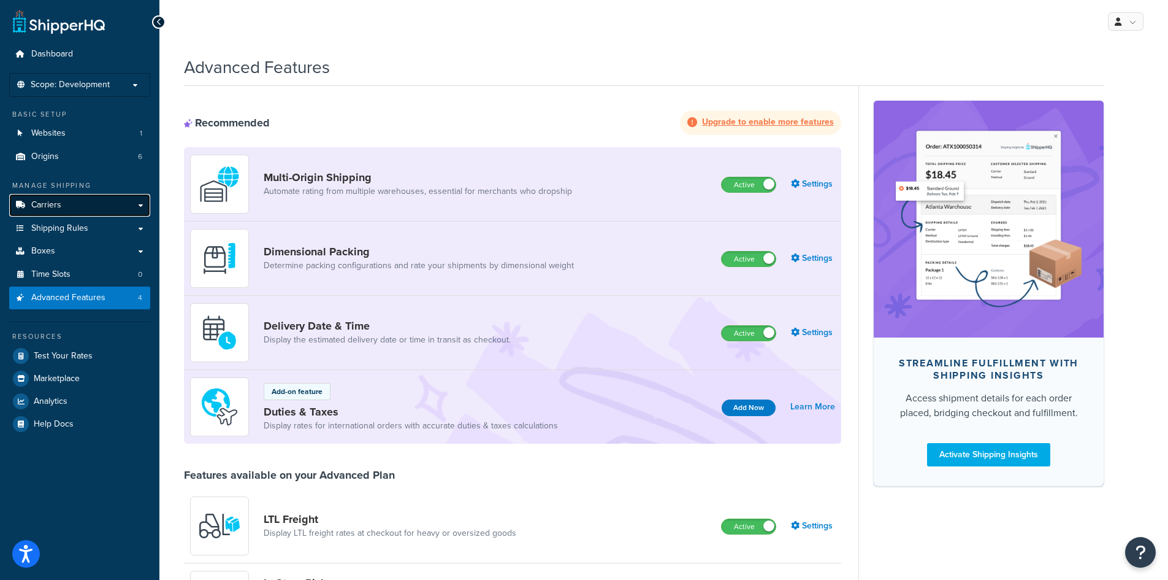
click at [72, 202] on link "Carriers" at bounding box center [79, 205] width 141 height 23
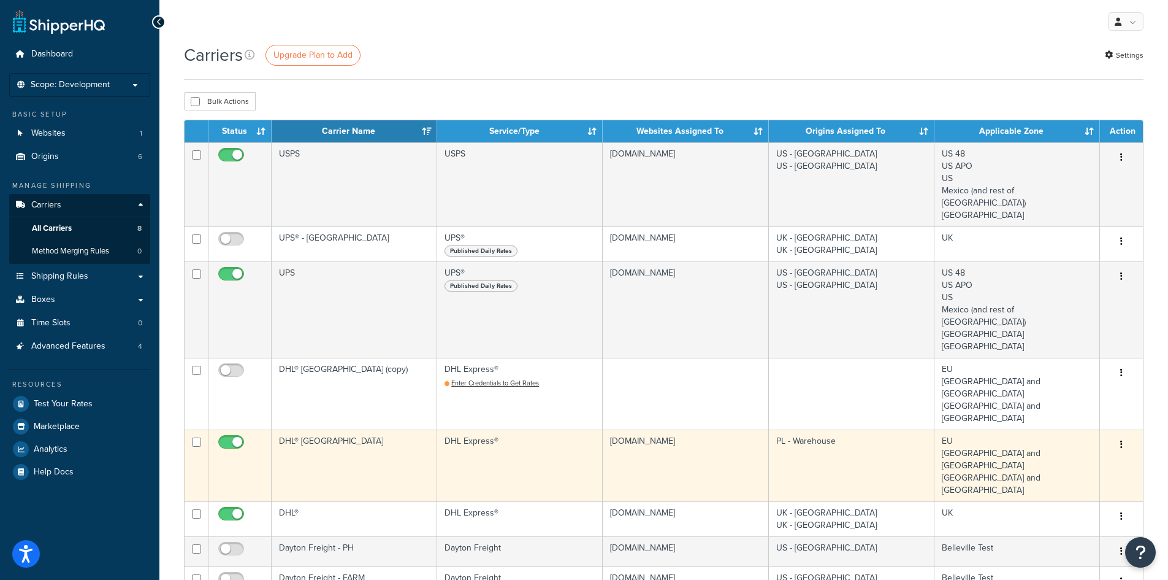
click at [1121, 440] on icon "button" at bounding box center [1122, 444] width 2 height 9
click at [1088, 420] on link "Edit" at bounding box center [1072, 419] width 97 height 25
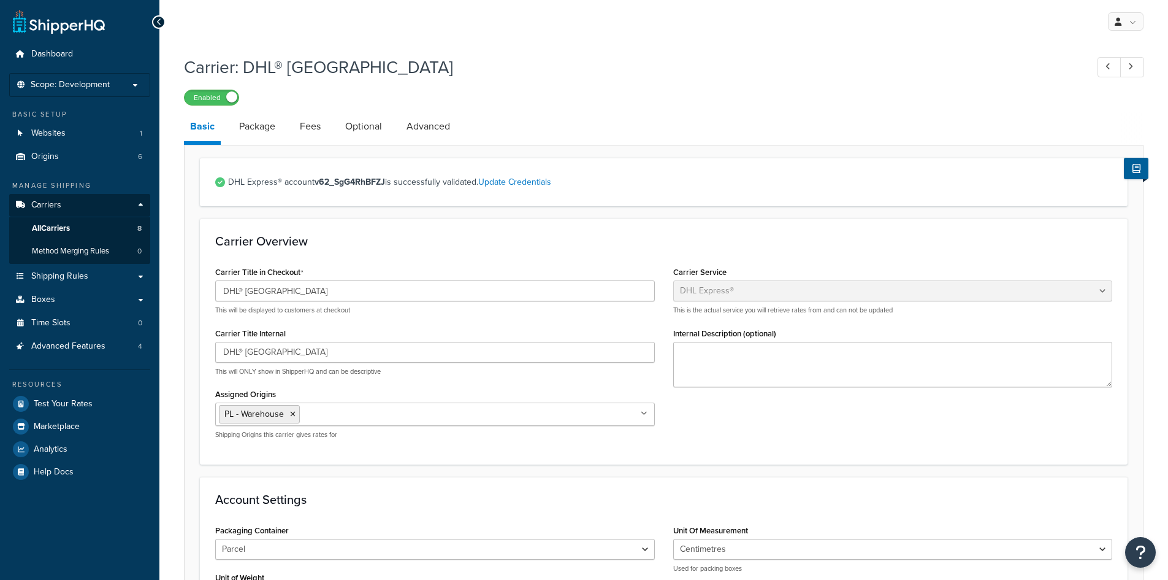
select select "dhl"
select select "kg"
select select "CM"
click at [424, 126] on link "Advanced" at bounding box center [429, 126] width 56 height 29
select select "false"
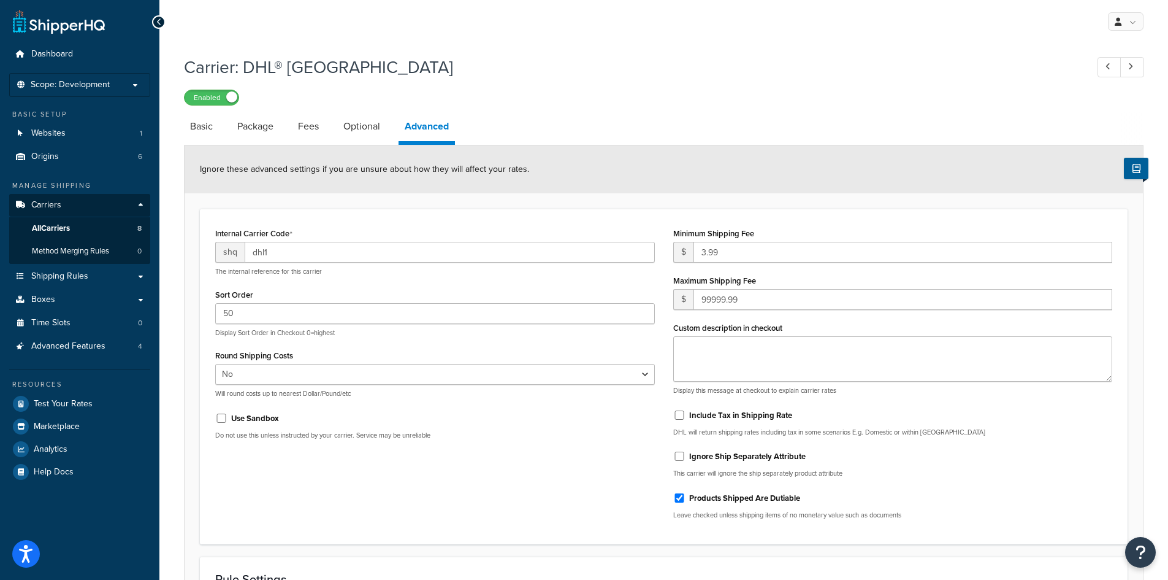
scroll to position [254, 0]
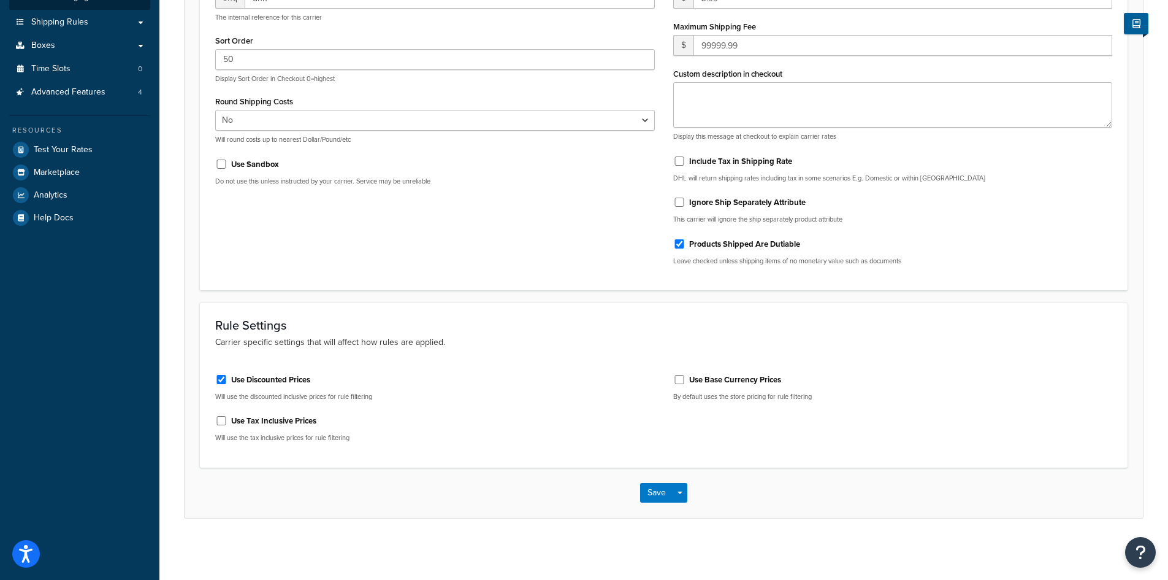
click at [669, 382] on div "Use Base Currency Prices By default uses the store pricing for rule filtering" at bounding box center [893, 387] width 458 height 46
click at [678, 385] on div "Use Base Currency Prices" at bounding box center [893, 378] width 440 height 18
click at [677, 381] on input "Use Base Currency Prices" at bounding box center [679, 379] width 12 height 9
checkbox input "true"
click at [659, 486] on button "Save" at bounding box center [656, 493] width 33 height 20
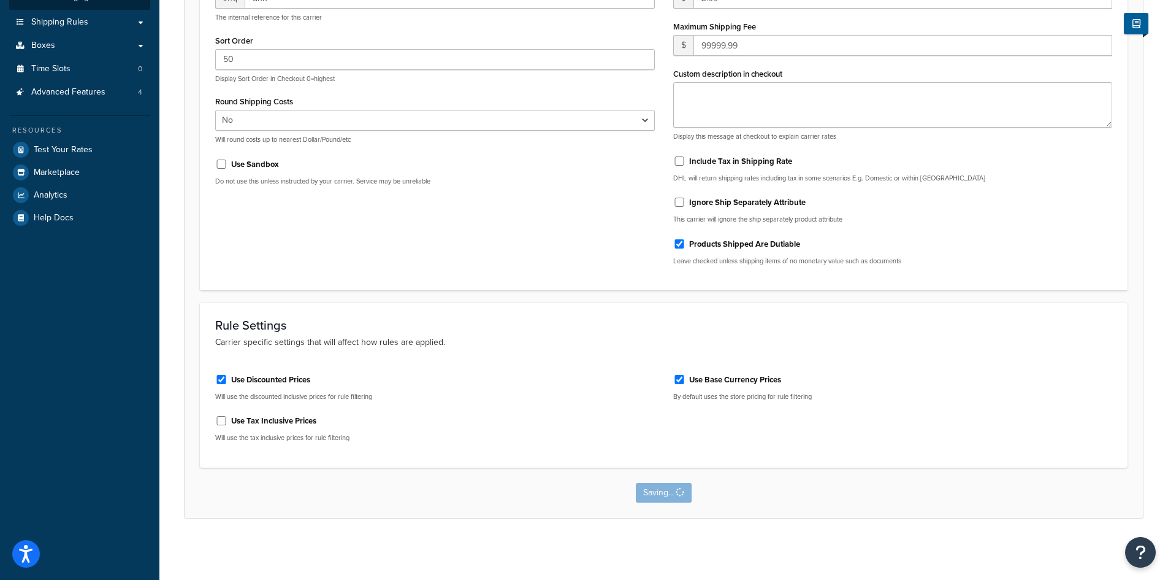
click at [528, 515] on div "Saving..." at bounding box center [664, 492] width 959 height 50
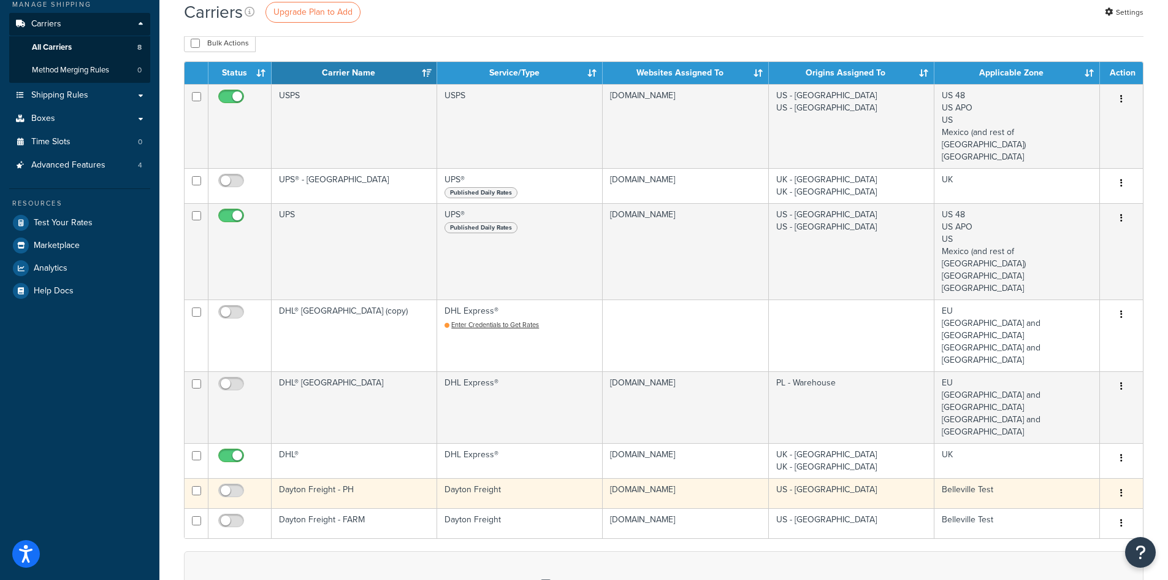
scroll to position [184, 0]
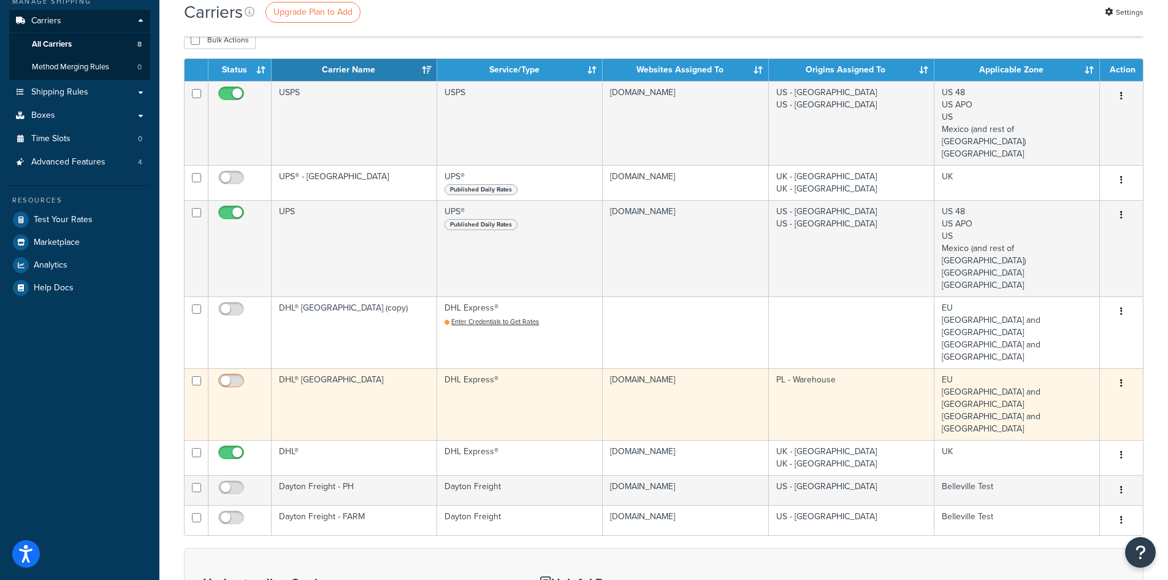
click at [239, 376] on input "checkbox" at bounding box center [233, 383] width 34 height 15
checkbox input "true"
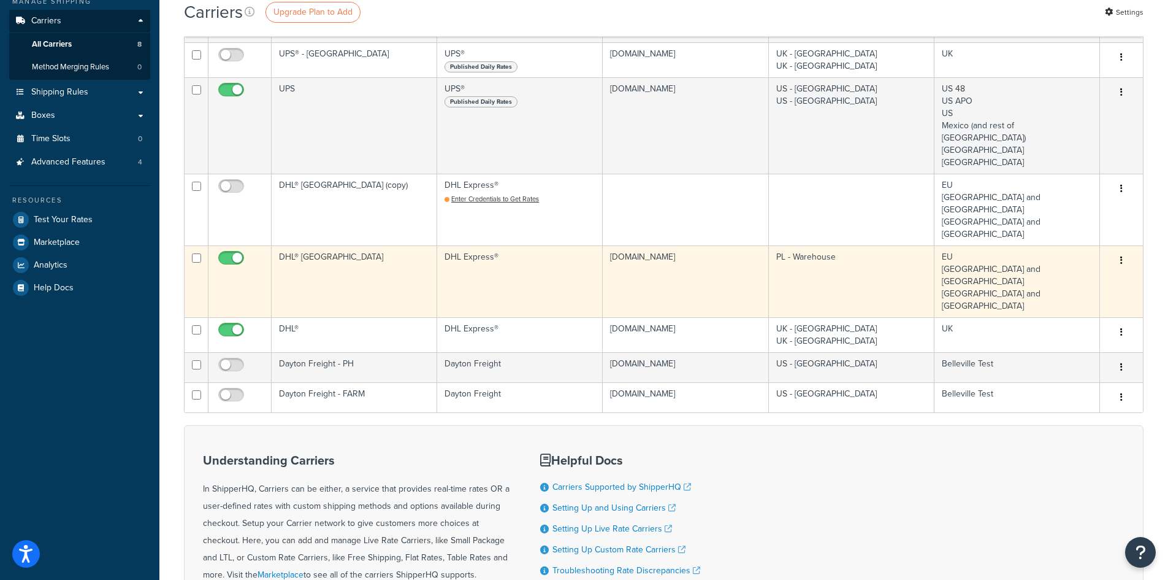
click at [1122, 256] on icon "button" at bounding box center [1122, 260] width 2 height 9
click at [1072, 229] on link "Edit" at bounding box center [1072, 235] width 97 height 25
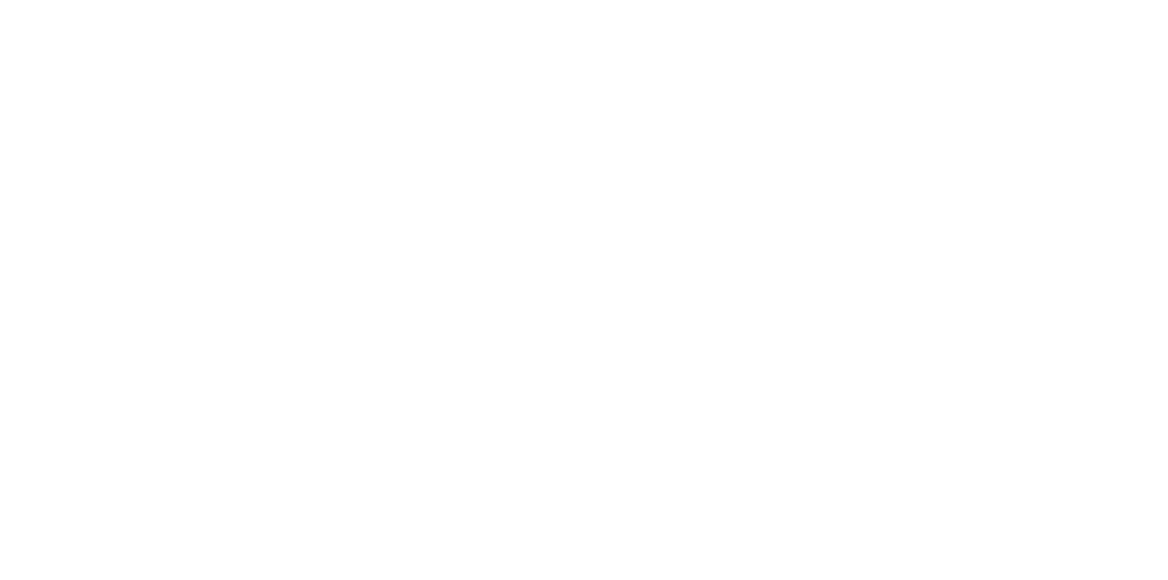
select select "dhl"
select select "kg"
select select "CM"
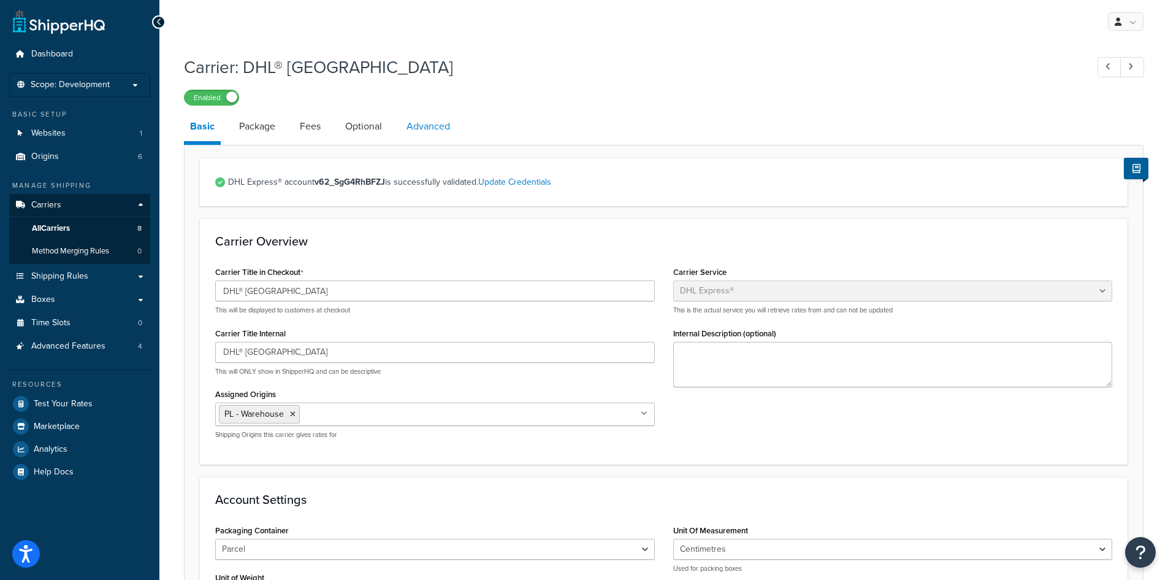
click at [450, 134] on link "Advanced" at bounding box center [429, 126] width 56 height 29
select select "false"
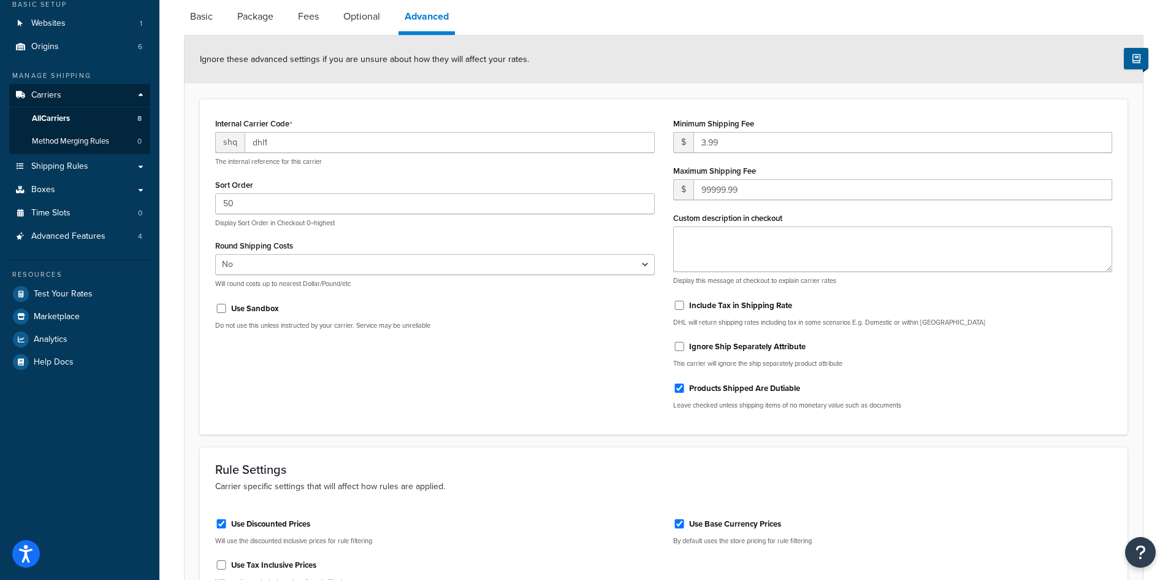
scroll to position [254, 0]
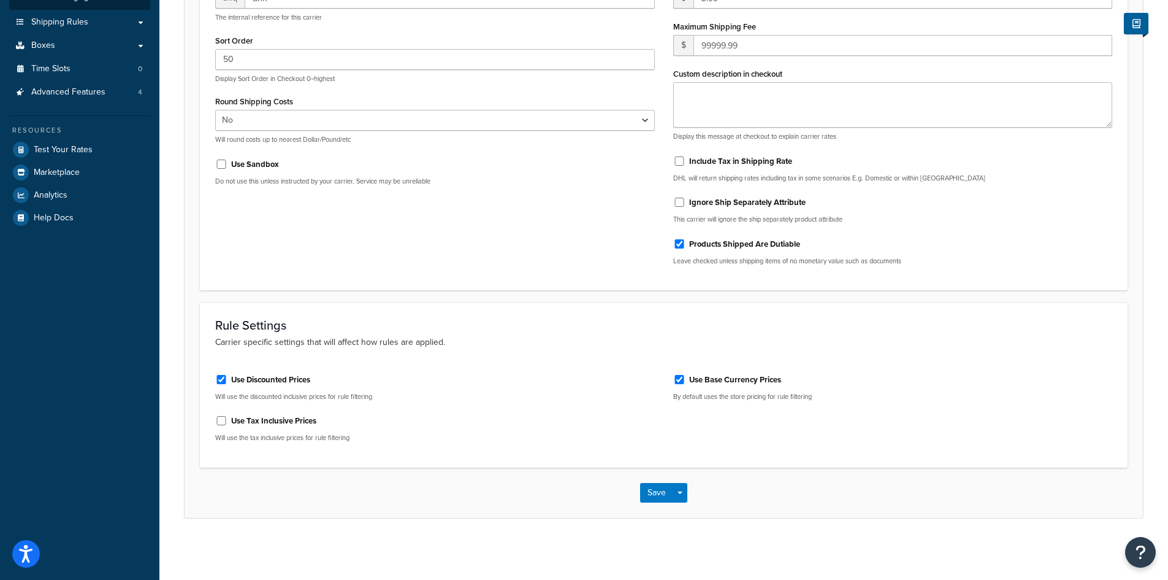
click at [676, 385] on div "Use Base Currency Prices" at bounding box center [893, 378] width 440 height 18
click at [677, 381] on input "Use Base Currency Prices" at bounding box center [679, 379] width 12 height 9
checkbox input "false"
click at [659, 497] on button "Save" at bounding box center [656, 493] width 33 height 20
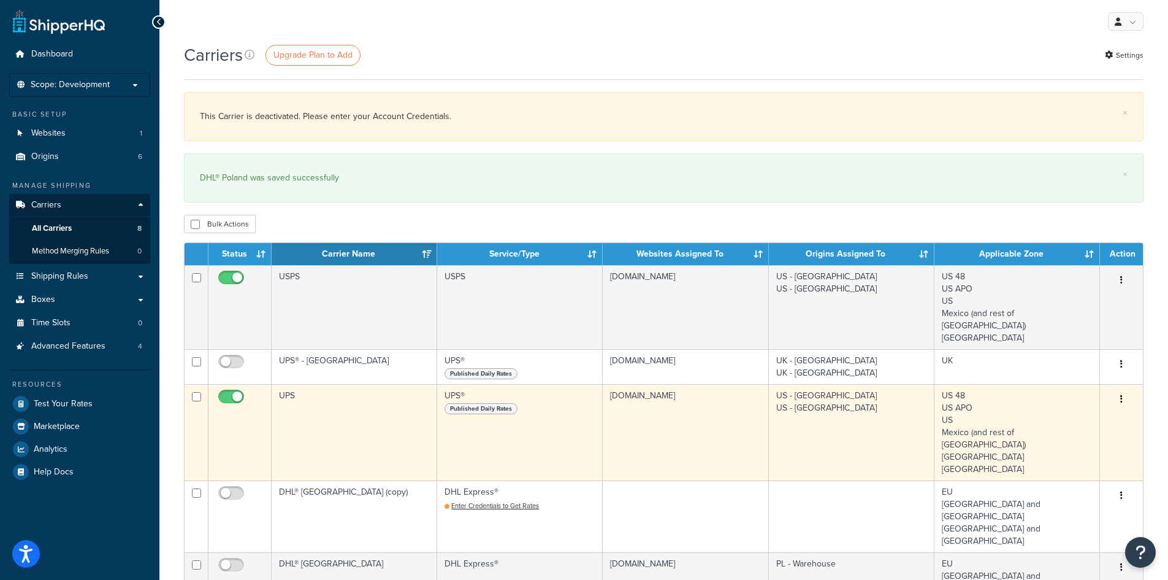
scroll to position [307, 0]
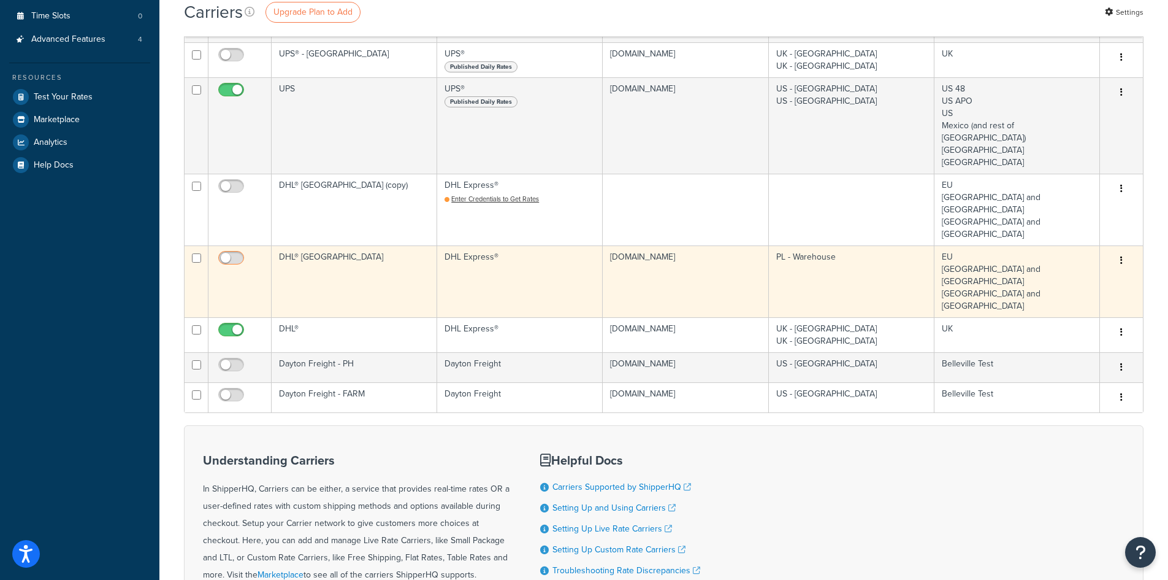
click at [234, 253] on input "checkbox" at bounding box center [233, 260] width 34 height 15
checkbox input "true"
